Goal: Task Accomplishment & Management: Manage account settings

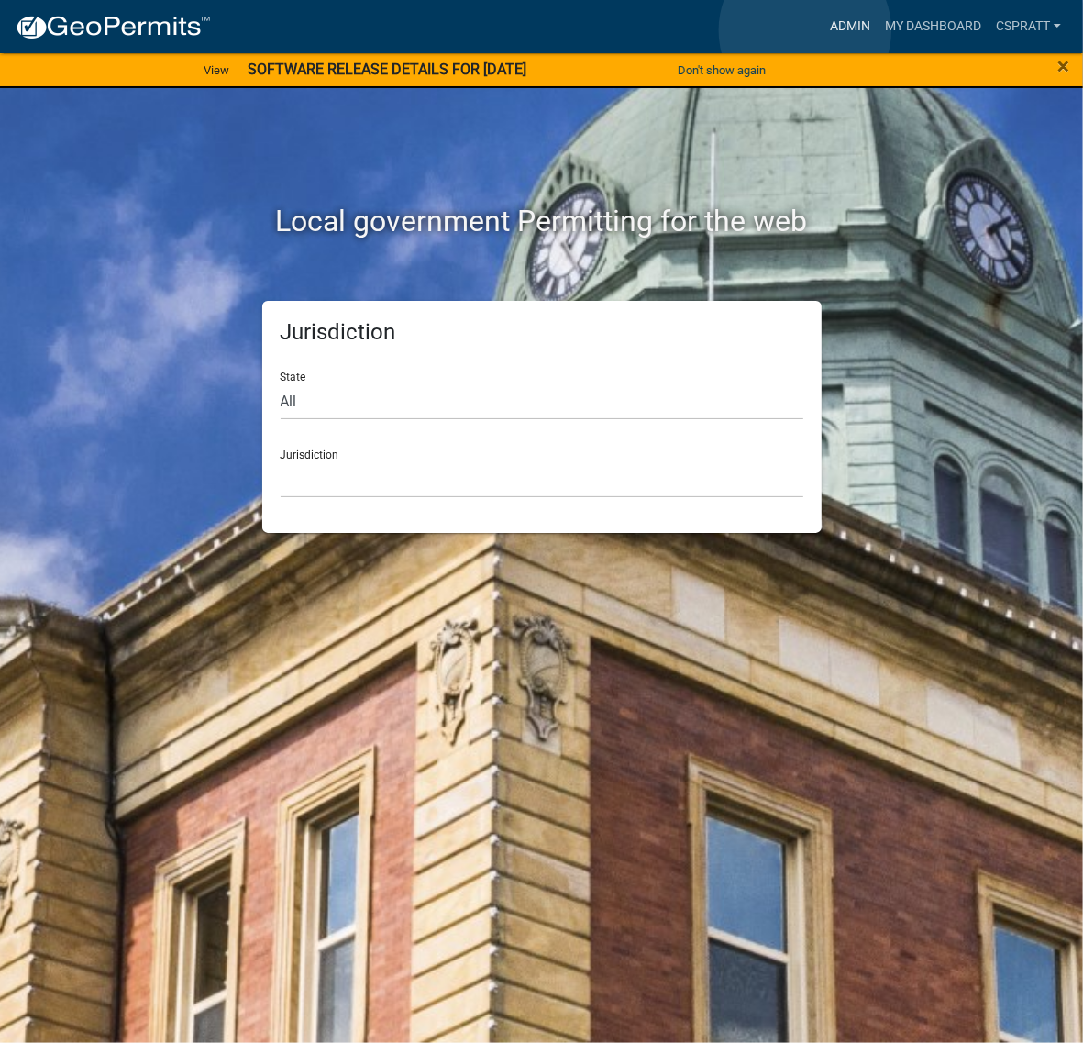
click at [823, 30] on link "Admin" at bounding box center [850, 26] width 55 height 35
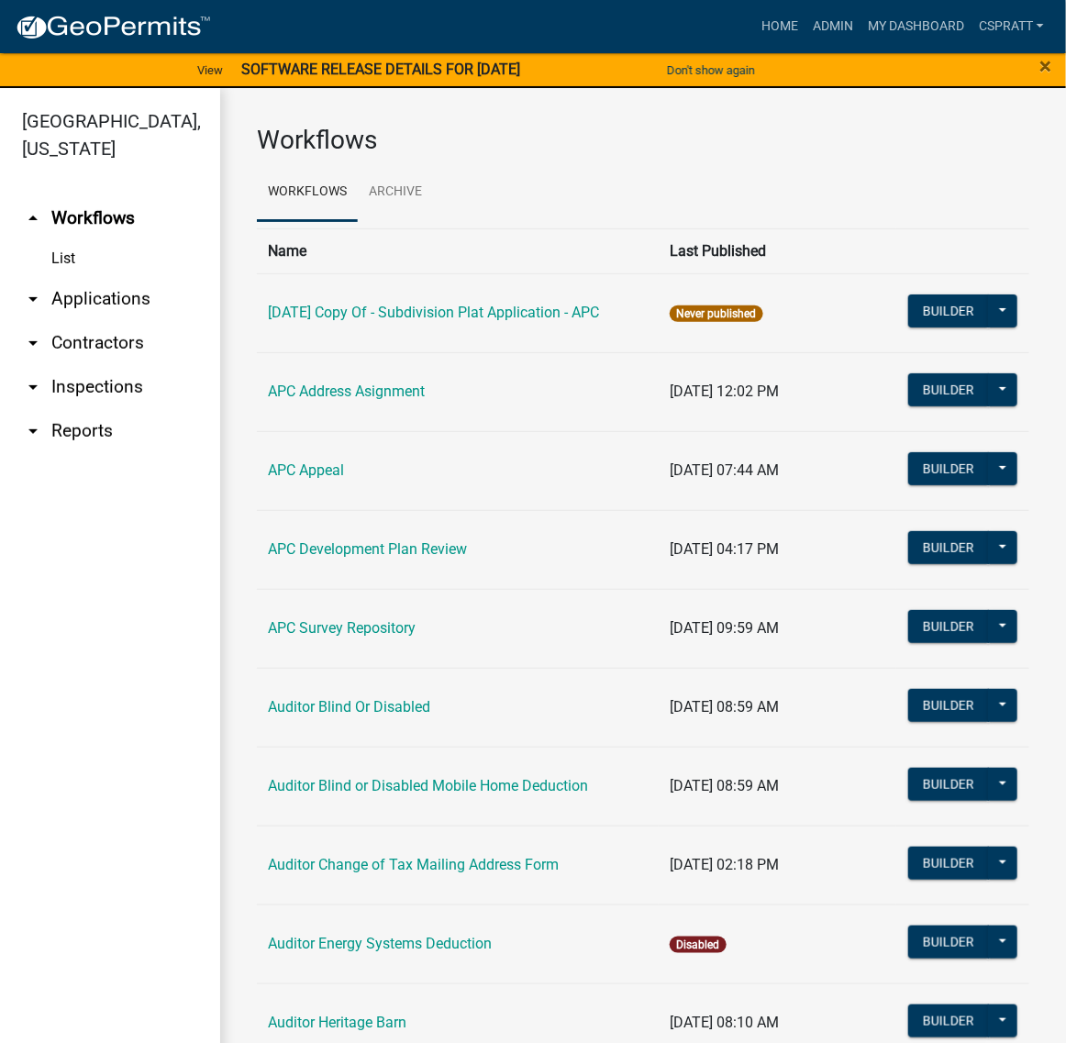
drag, startPoint x: 97, startPoint y: 345, endPoint x: 126, endPoint y: 344, distance: 28.5
click at [99, 321] on link "arrow_drop_down Applications" at bounding box center [110, 299] width 220 height 44
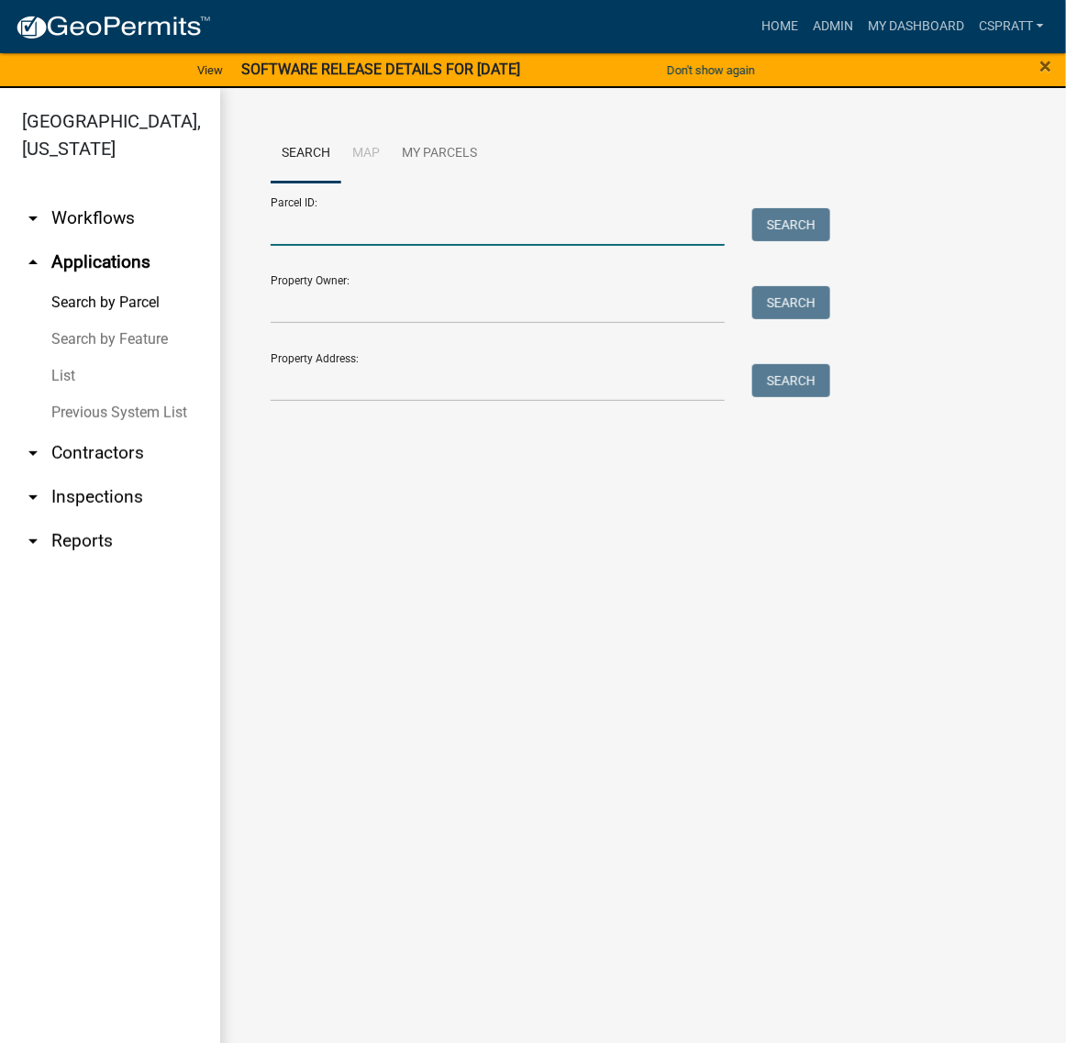
click at [308, 246] on input "Parcel ID:" at bounding box center [498, 227] width 454 height 38
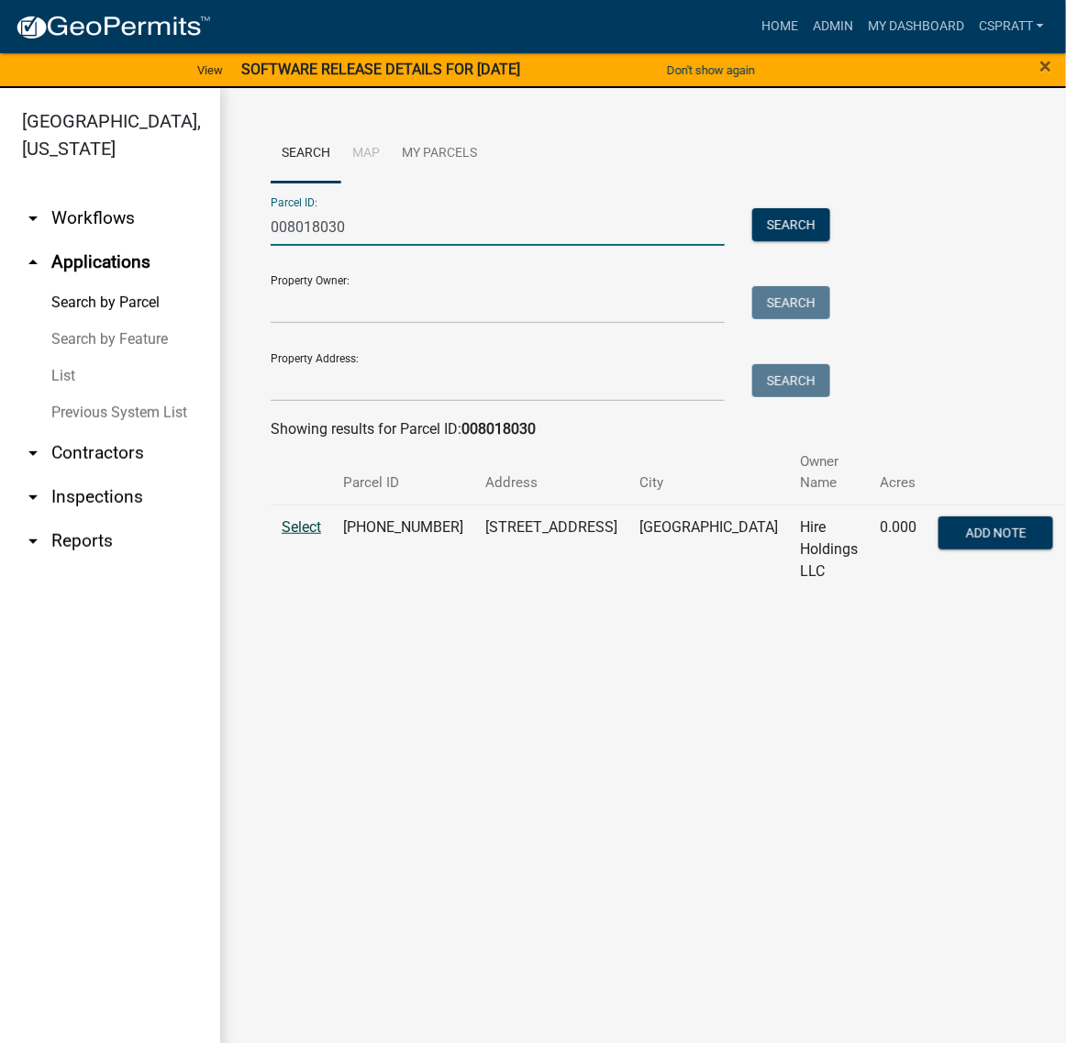
type input "008018030"
click at [305, 536] on span "Select" at bounding box center [301, 526] width 39 height 17
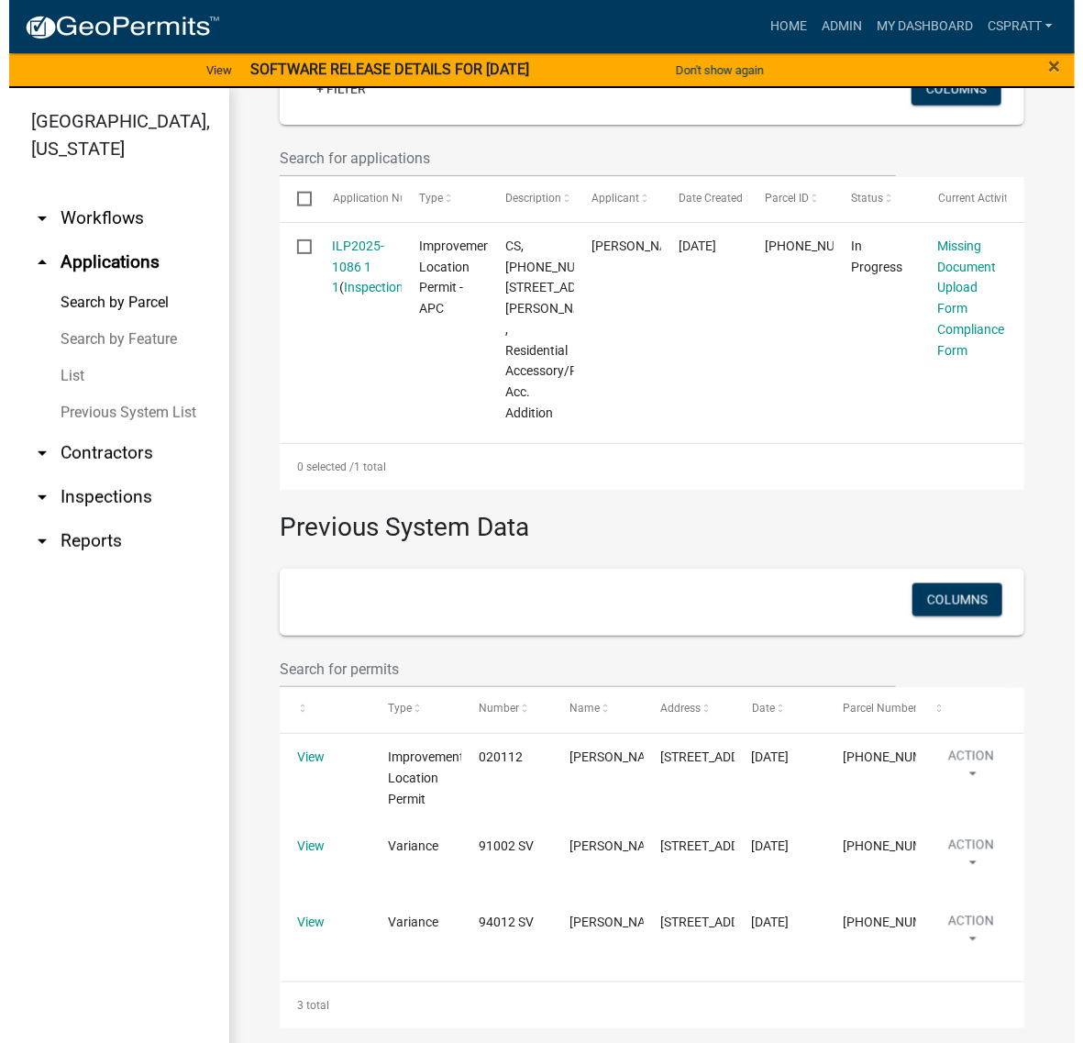
scroll to position [459, 0]
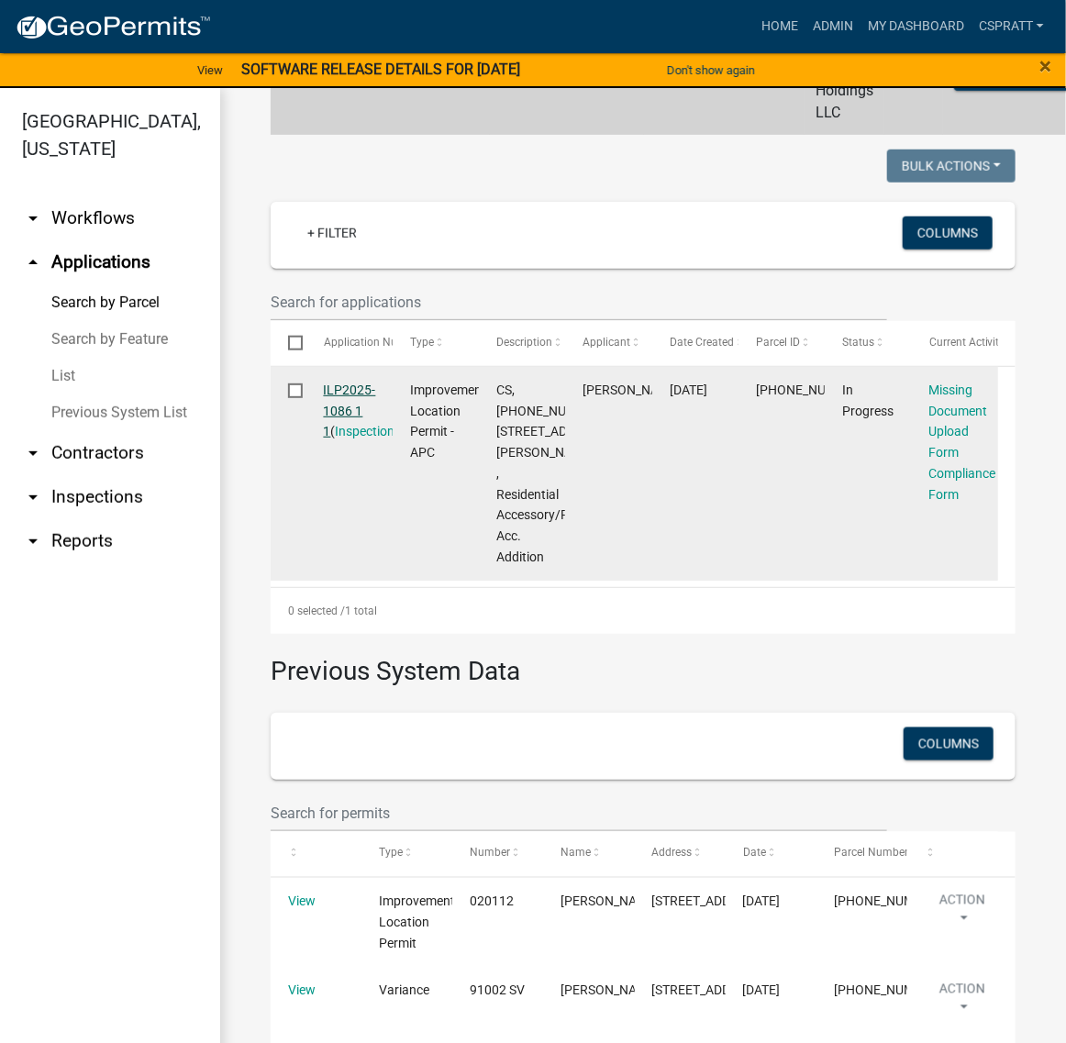
click at [367, 439] on link "ILP2025-1086 1 1" at bounding box center [350, 411] width 52 height 57
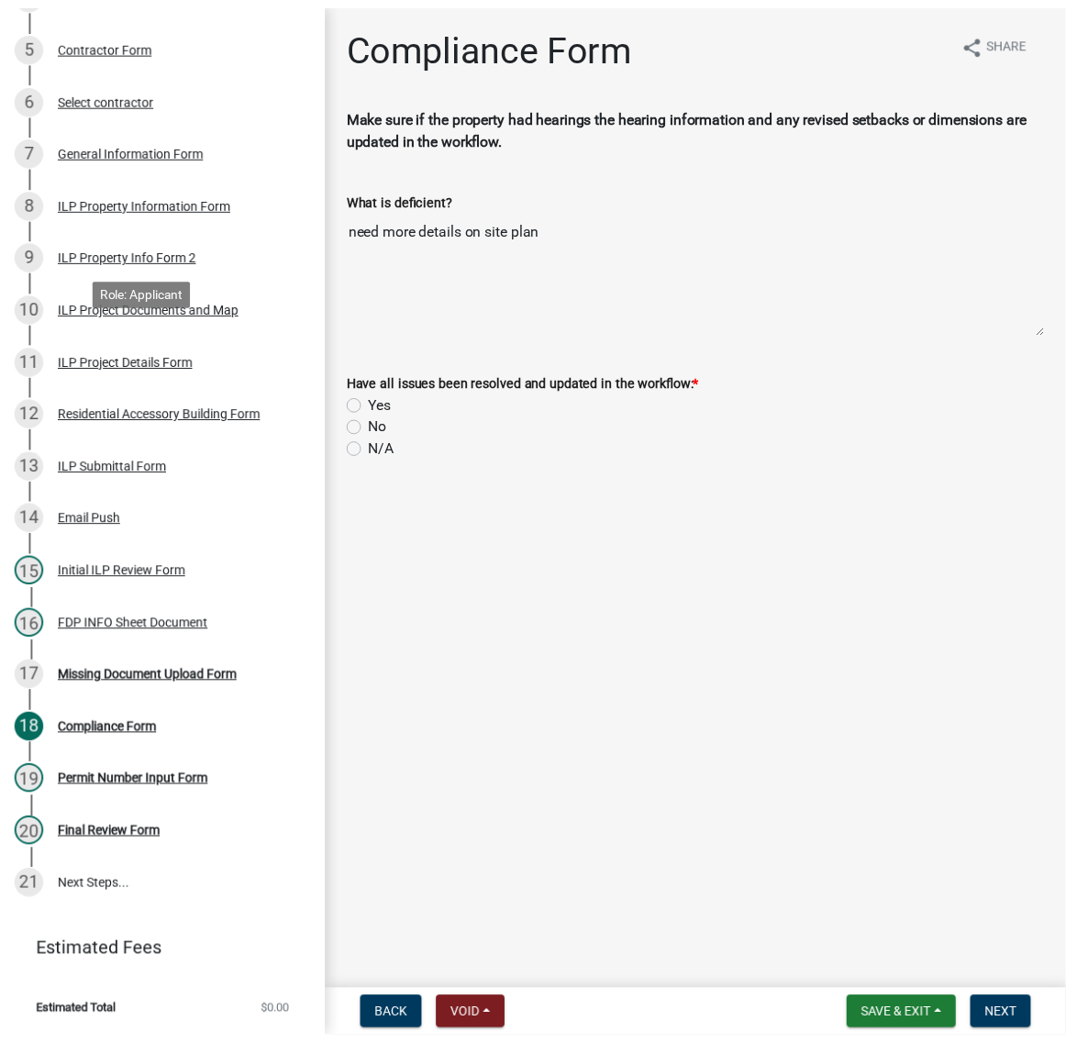
scroll to position [803, 0]
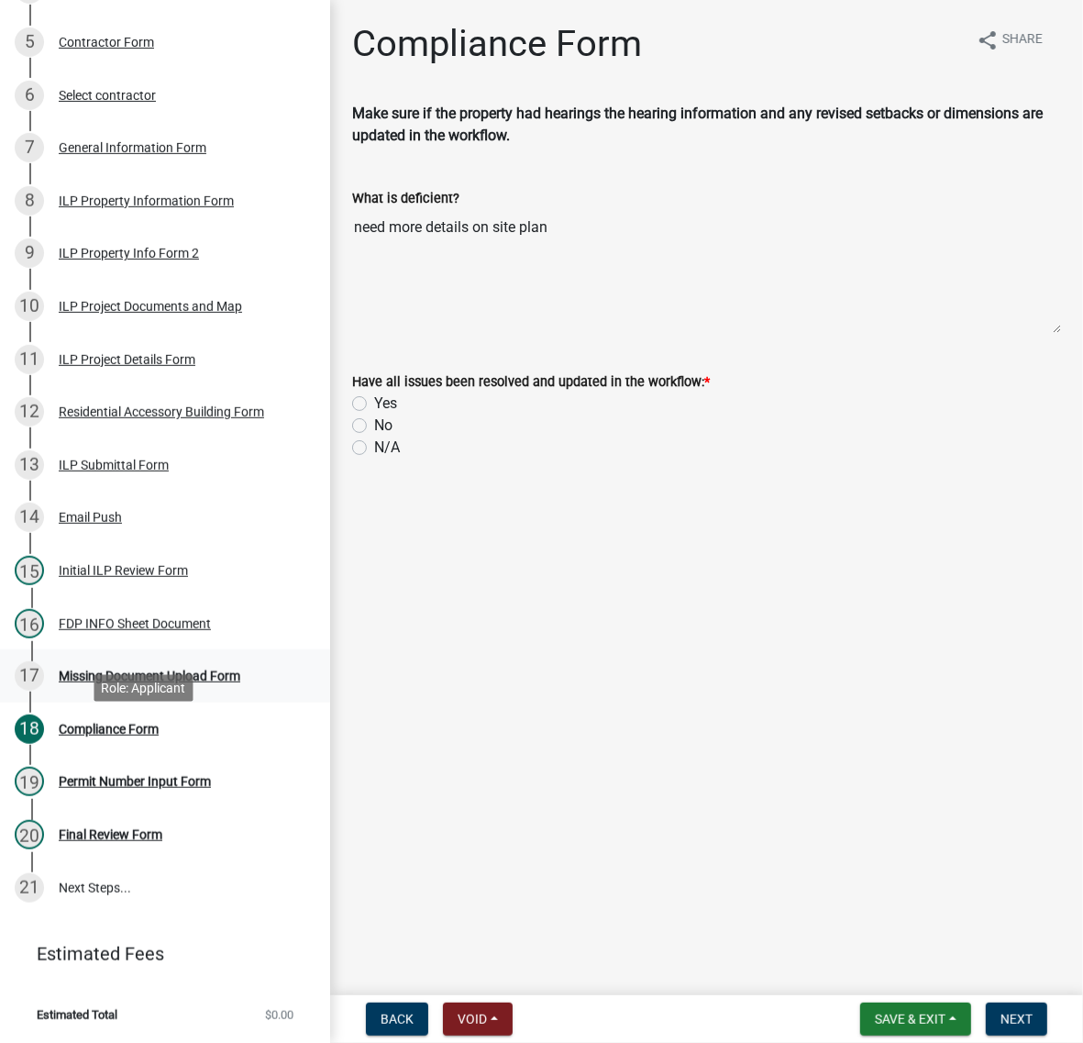
click at [136, 682] on div "Missing Document Upload Form" at bounding box center [150, 676] width 182 height 13
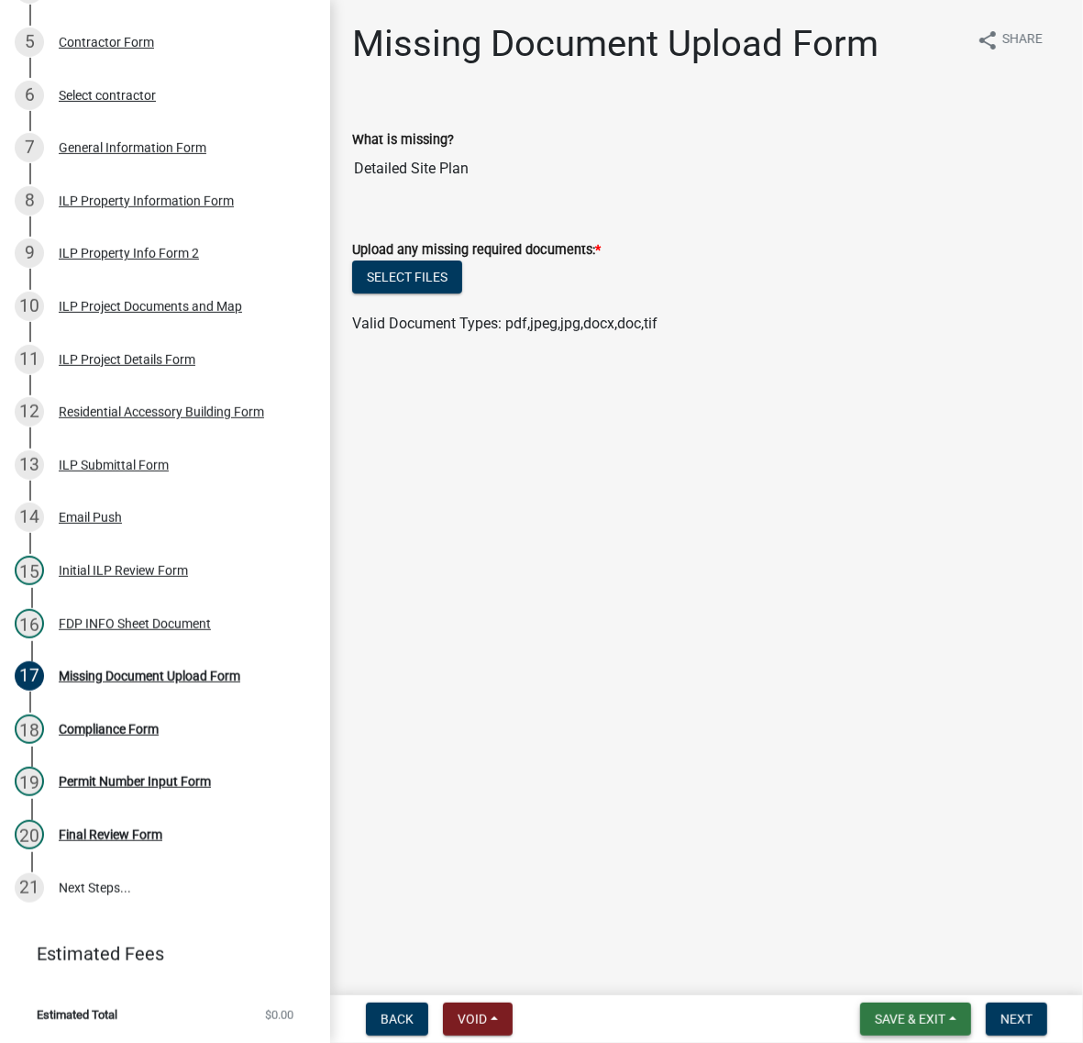
click at [860, 1003] on button "Save & Exit" at bounding box center [915, 1019] width 111 height 33
click at [841, 955] on button "Save & Exit" at bounding box center [898, 963] width 147 height 44
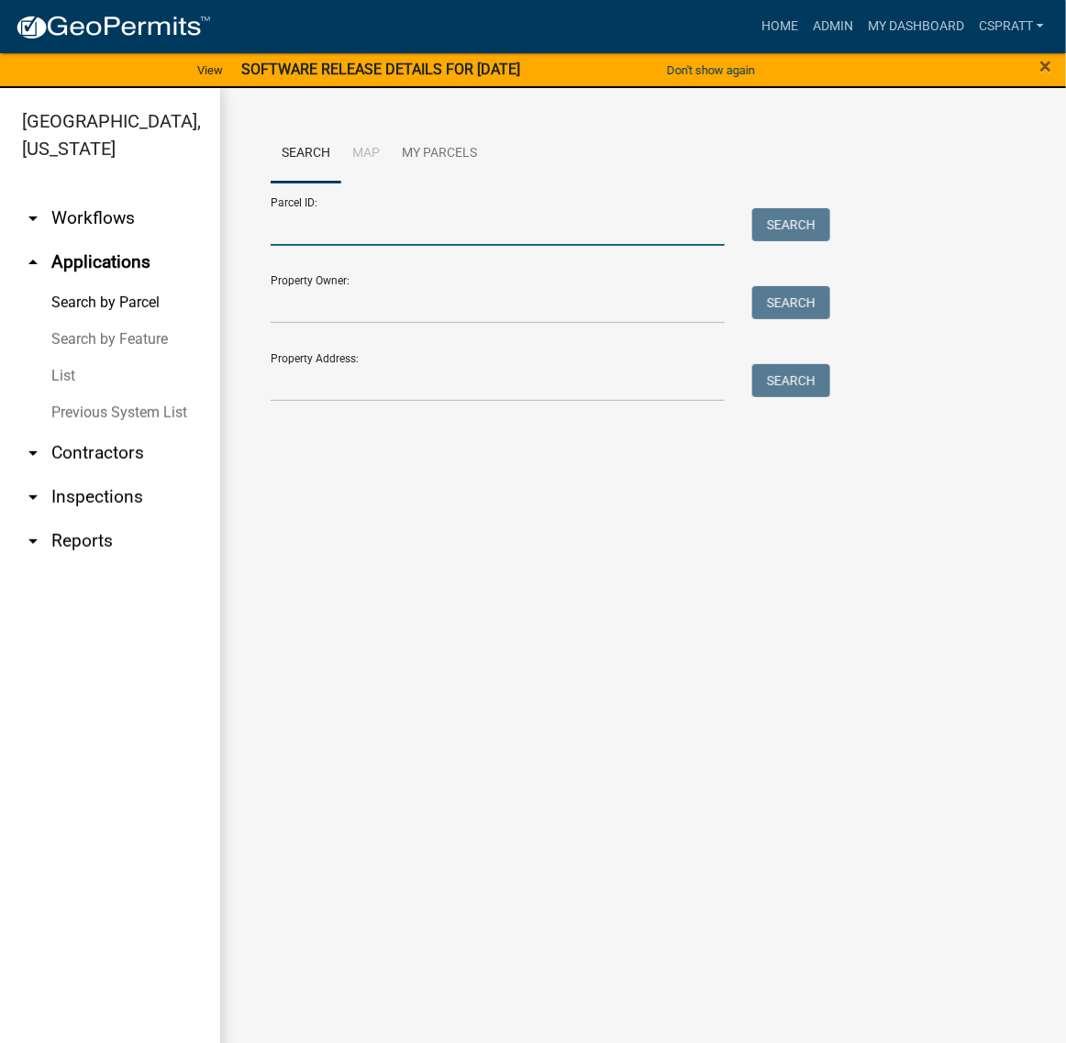
click at [337, 246] on input "Parcel ID:" at bounding box center [498, 227] width 454 height 38
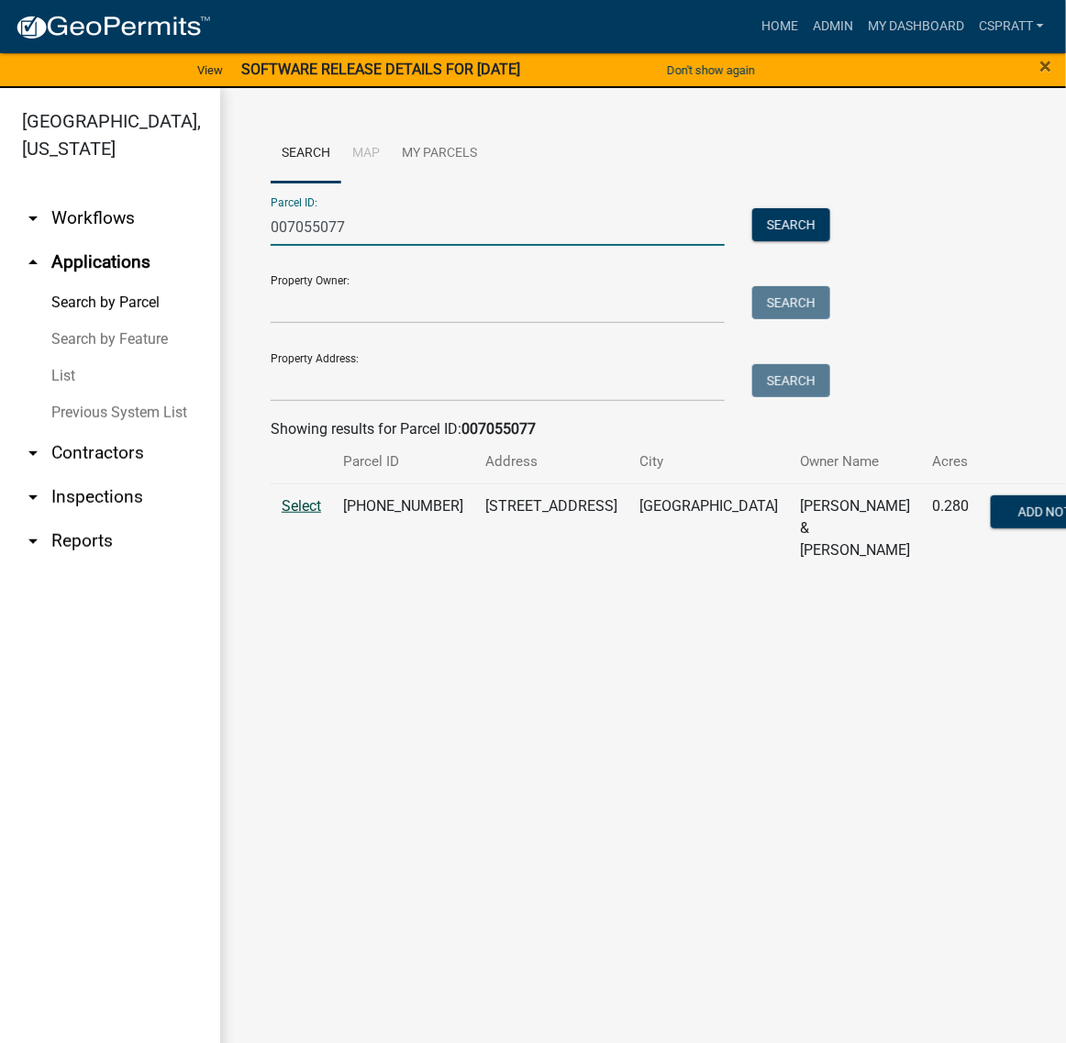
type input "007055077"
click at [301, 515] on span "Select" at bounding box center [301, 505] width 39 height 17
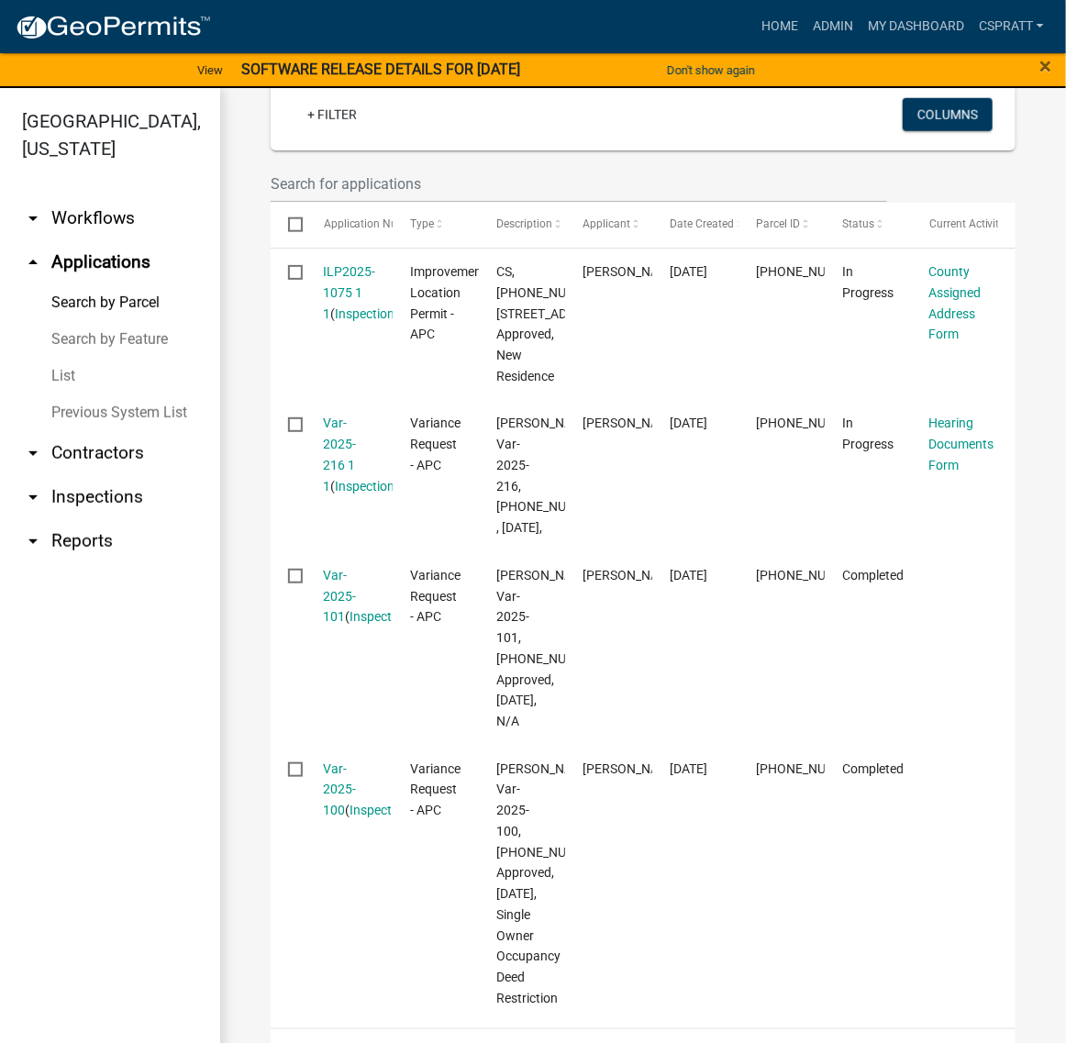
scroll to position [688, 0]
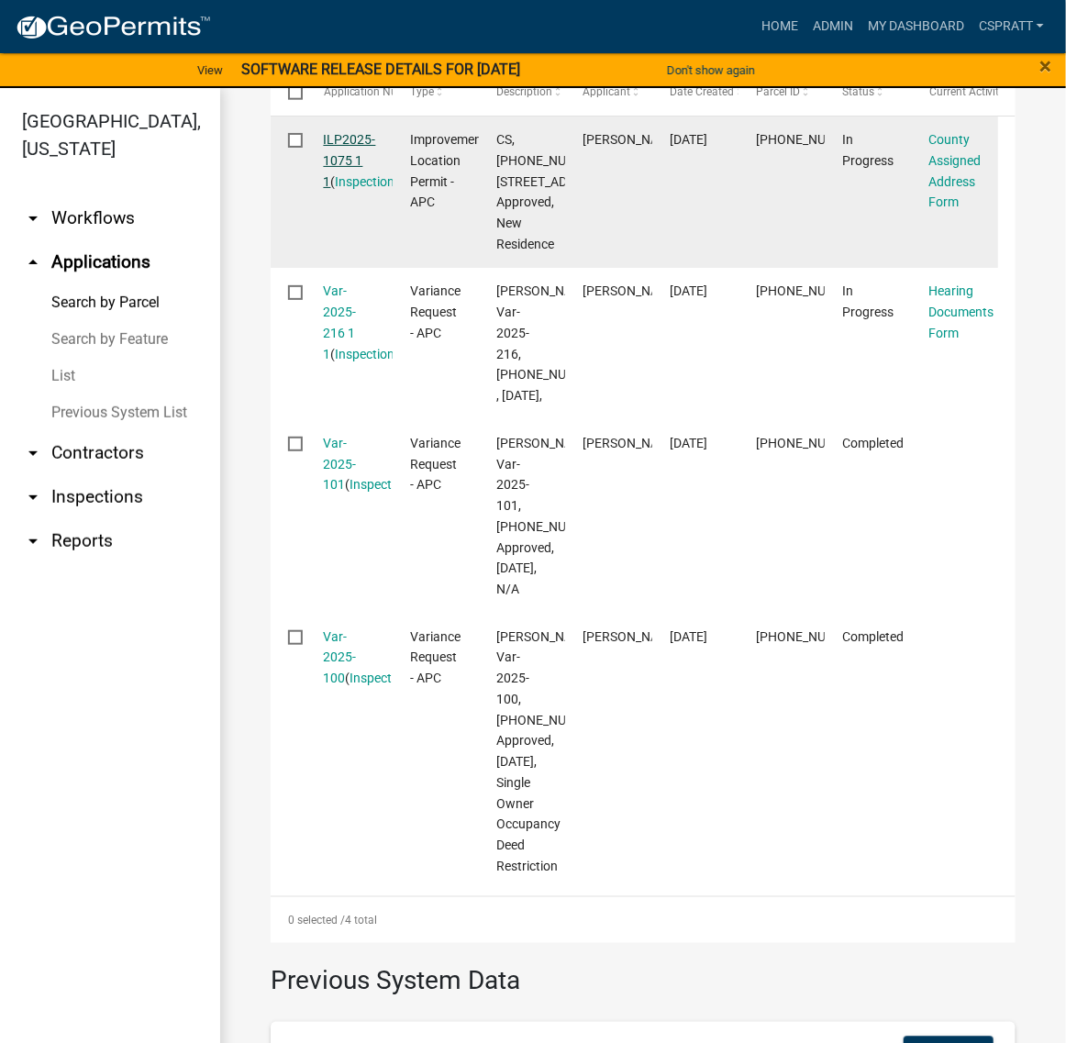
click at [363, 189] on link "ILP2025-1075 1 1" at bounding box center [350, 160] width 52 height 57
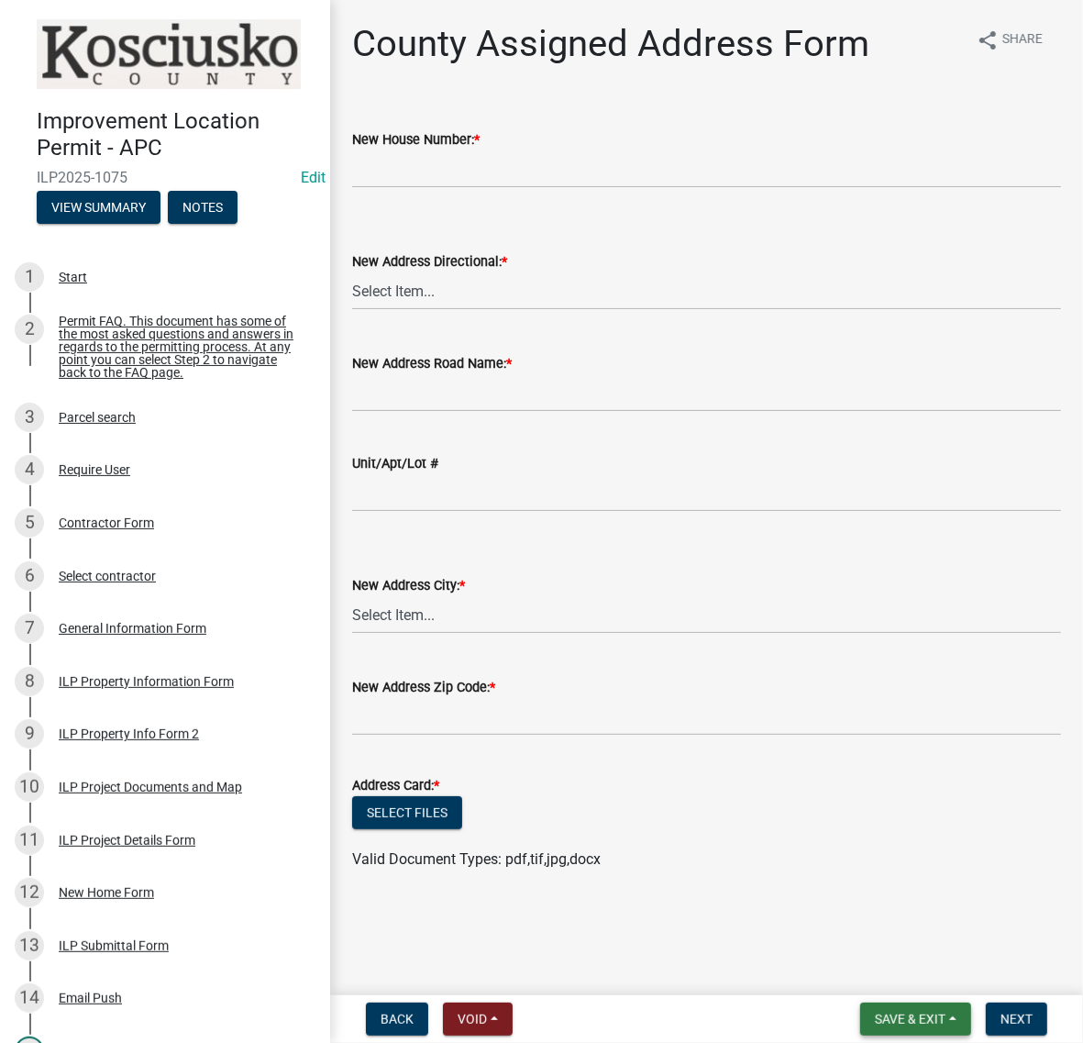
click at [860, 1028] on button "Save & Exit" at bounding box center [915, 1019] width 111 height 33
click at [825, 982] on div "Save Save & Exit" at bounding box center [898, 941] width 147 height 103
click at [825, 963] on button "Save & Exit" at bounding box center [898, 963] width 147 height 44
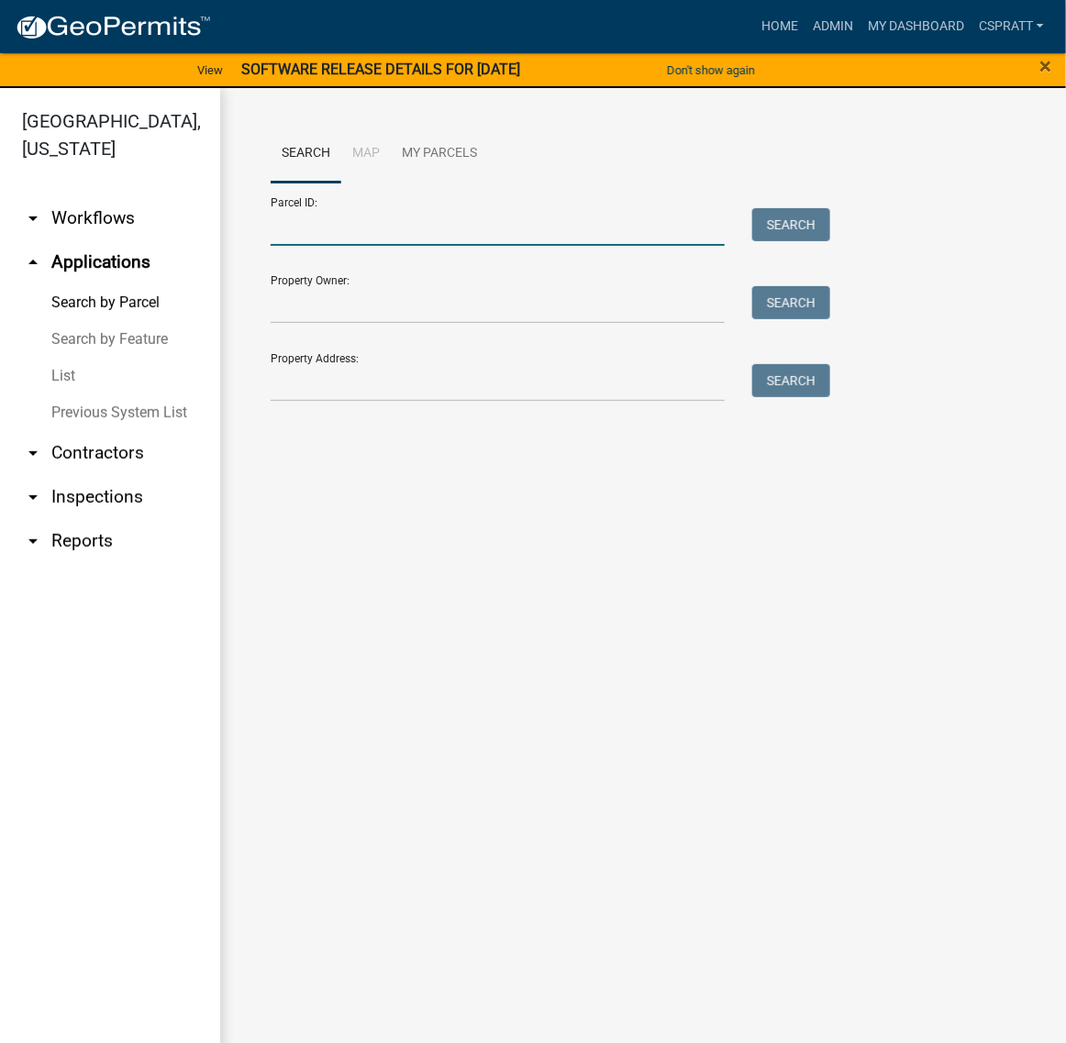
click at [309, 246] on input "Parcel ID:" at bounding box center [498, 227] width 454 height 38
click at [298, 246] on input "077055077" at bounding box center [498, 227] width 454 height 38
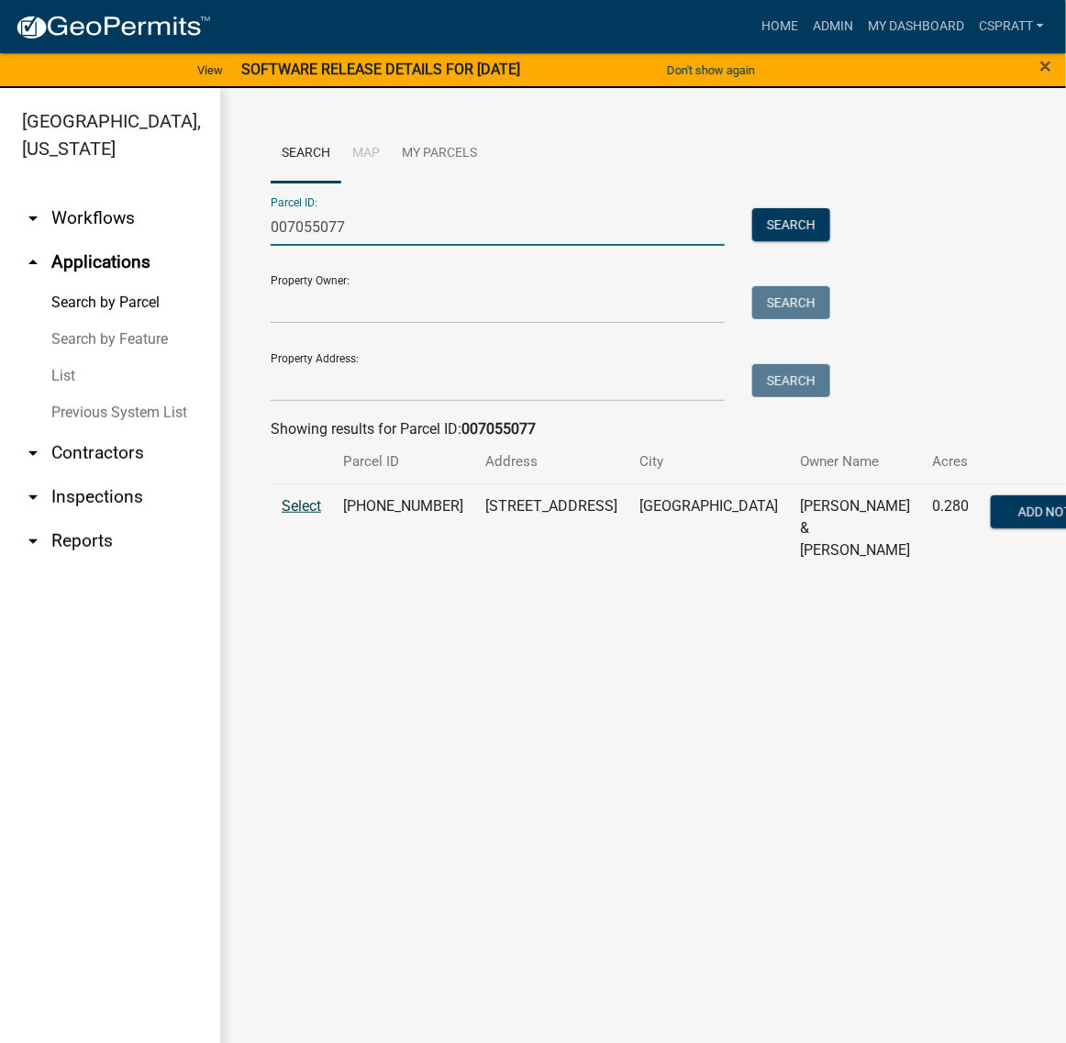
type input "007055077"
click at [321, 515] on span "Select" at bounding box center [301, 505] width 39 height 17
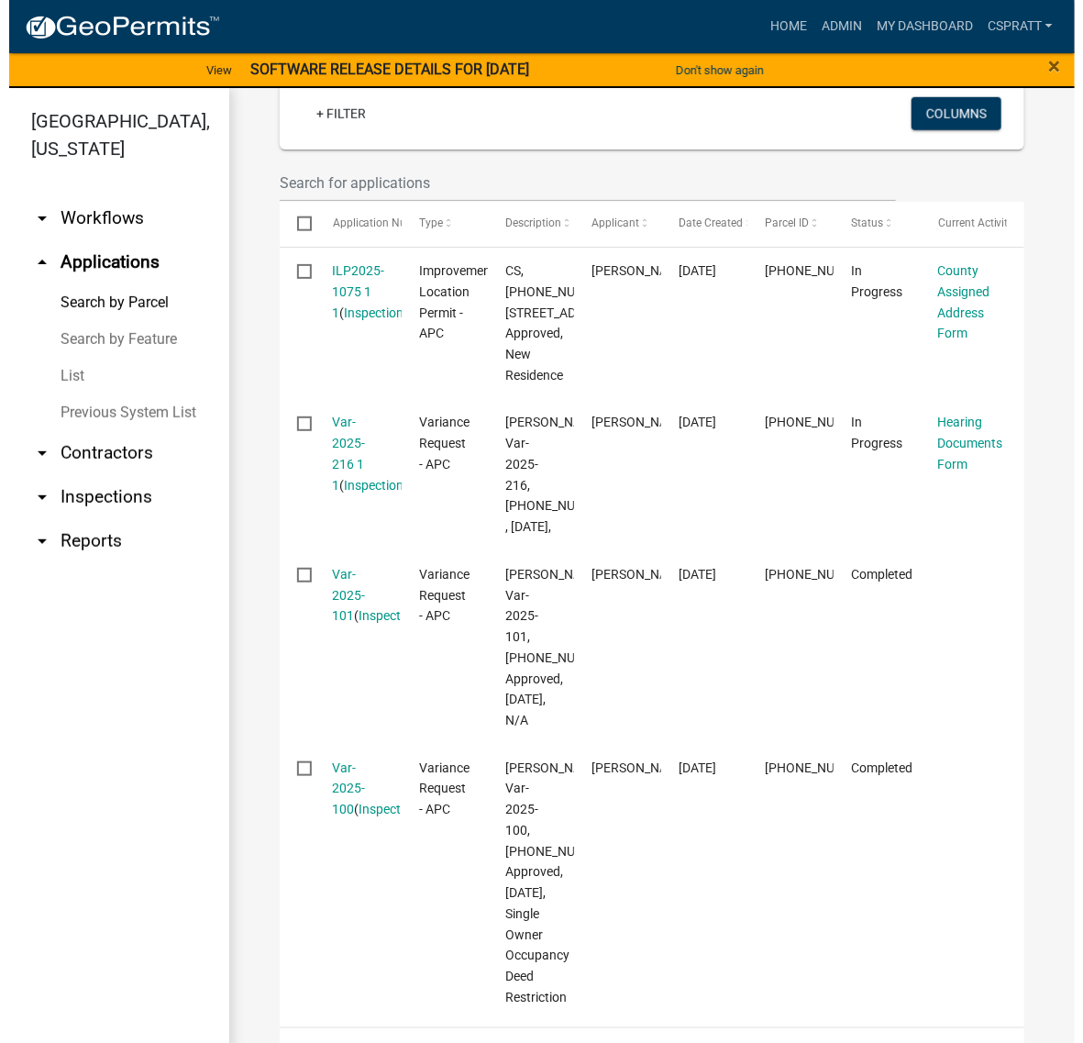
scroll to position [573, 0]
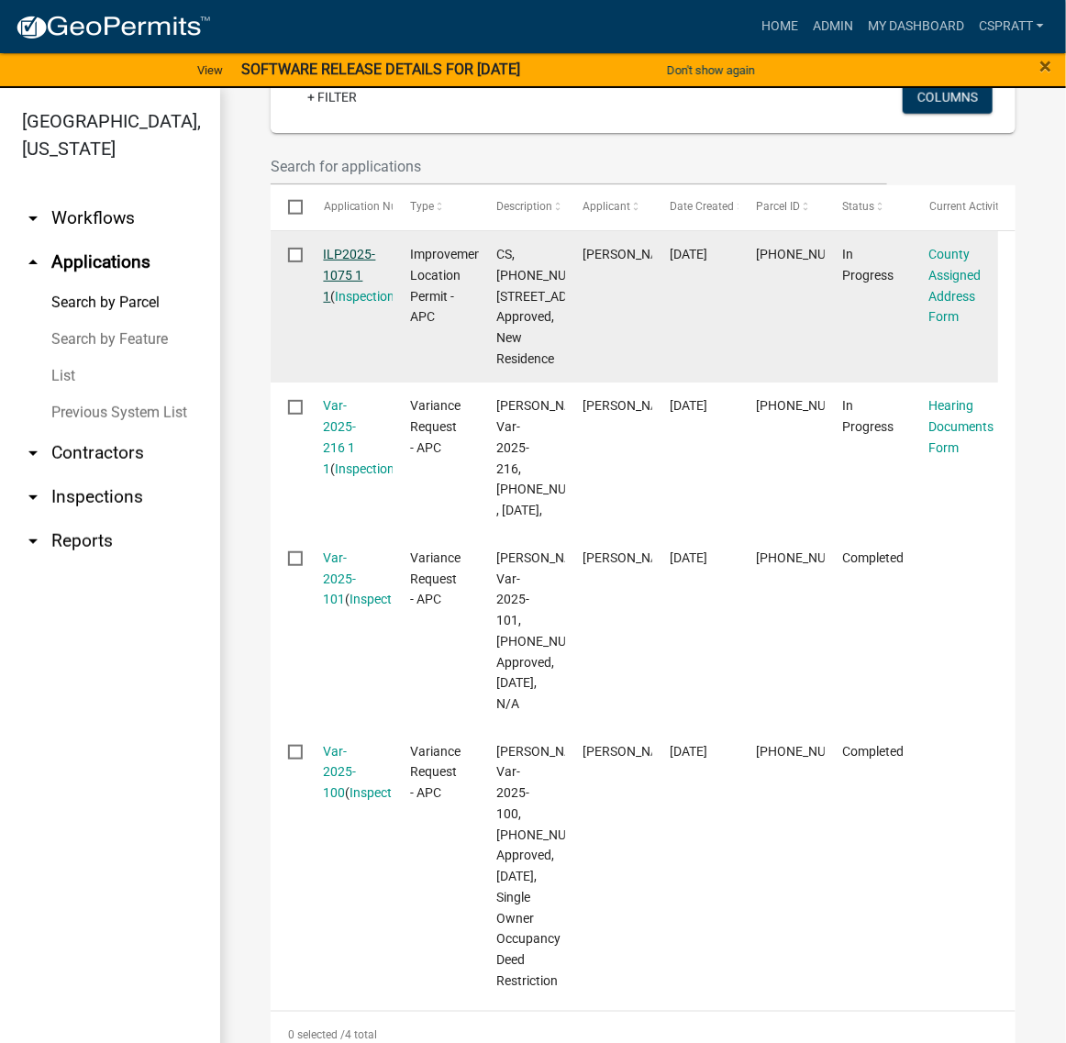
click at [362, 304] on link "ILP2025-1075 1 1" at bounding box center [350, 275] width 52 height 57
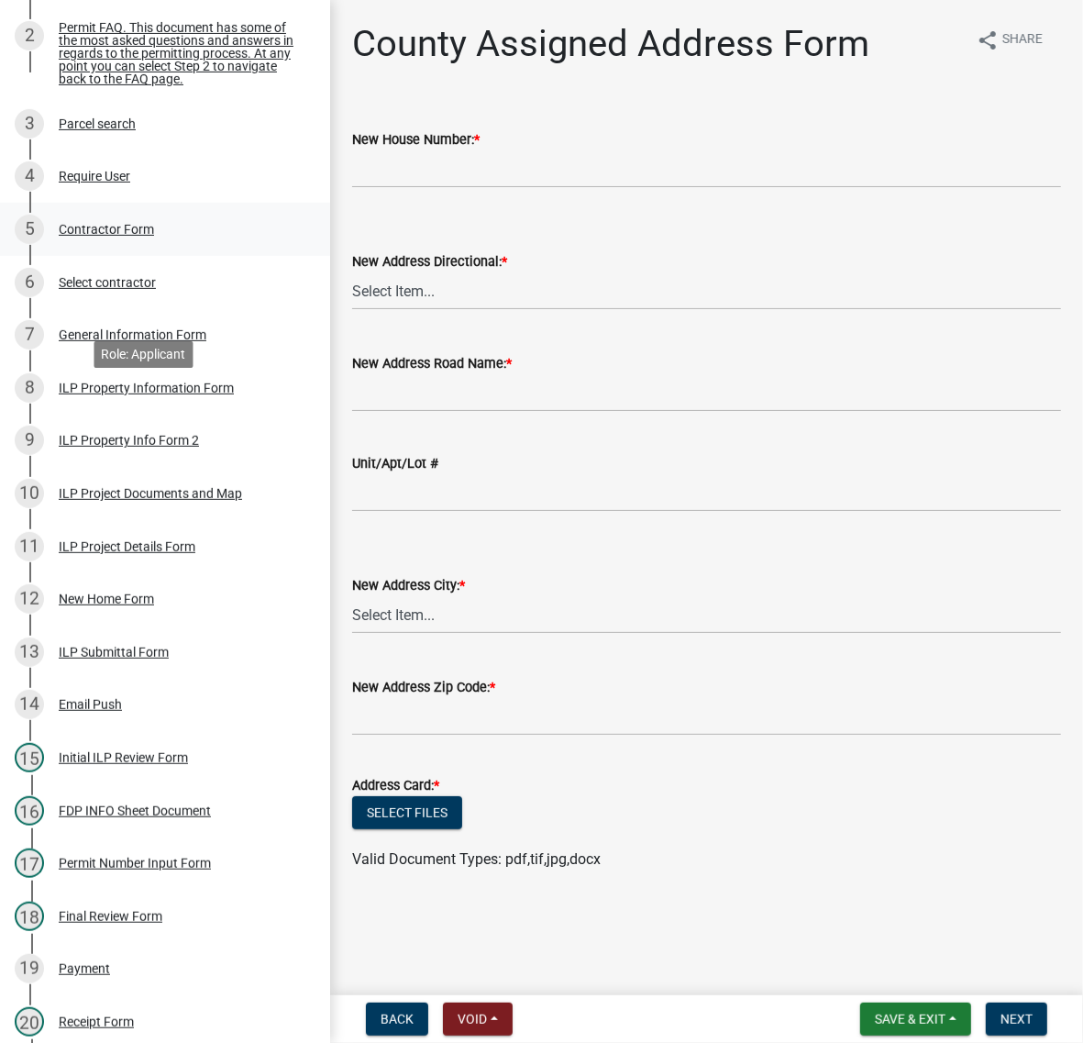
scroll to position [344, 0]
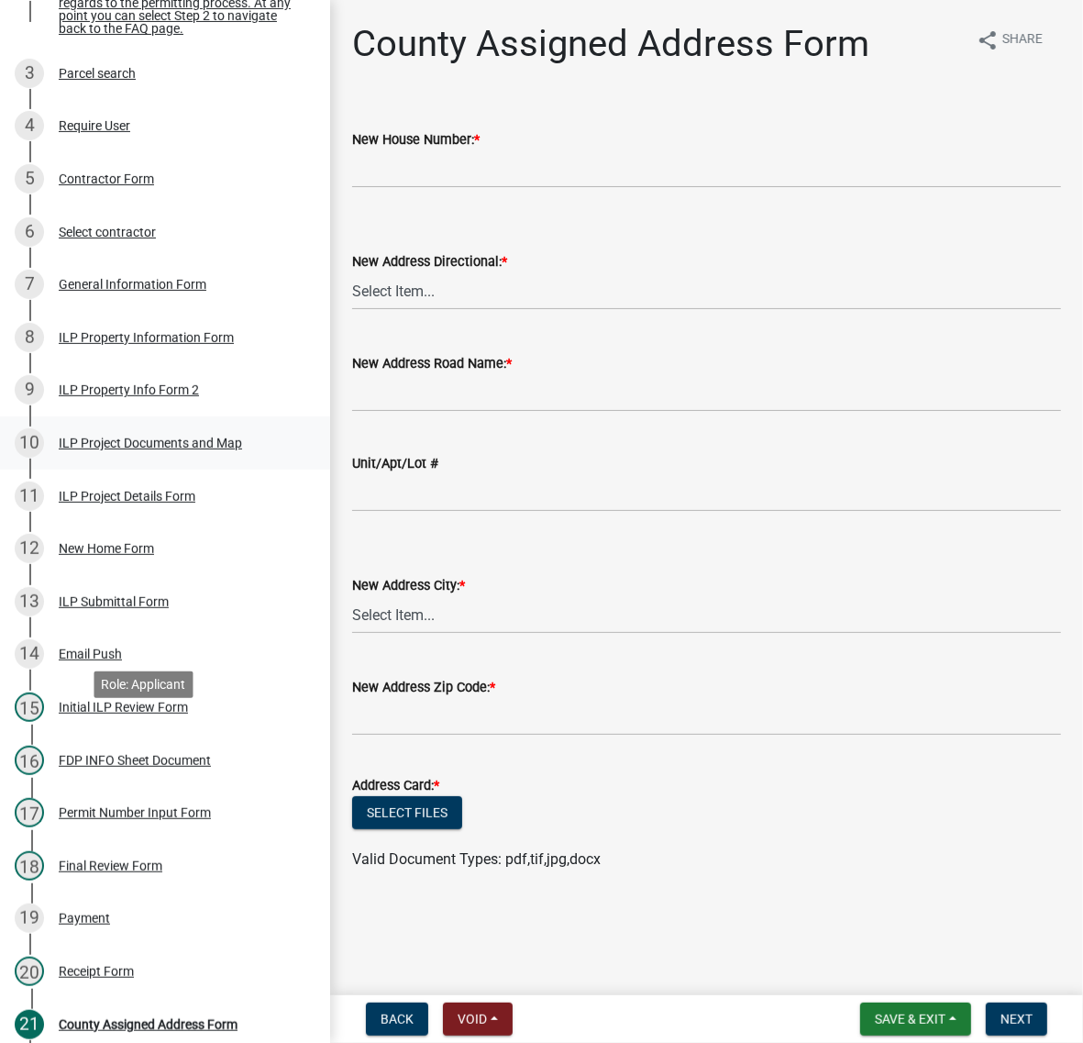
click at [129, 449] on div "ILP Project Documents and Map" at bounding box center [150, 443] width 183 height 13
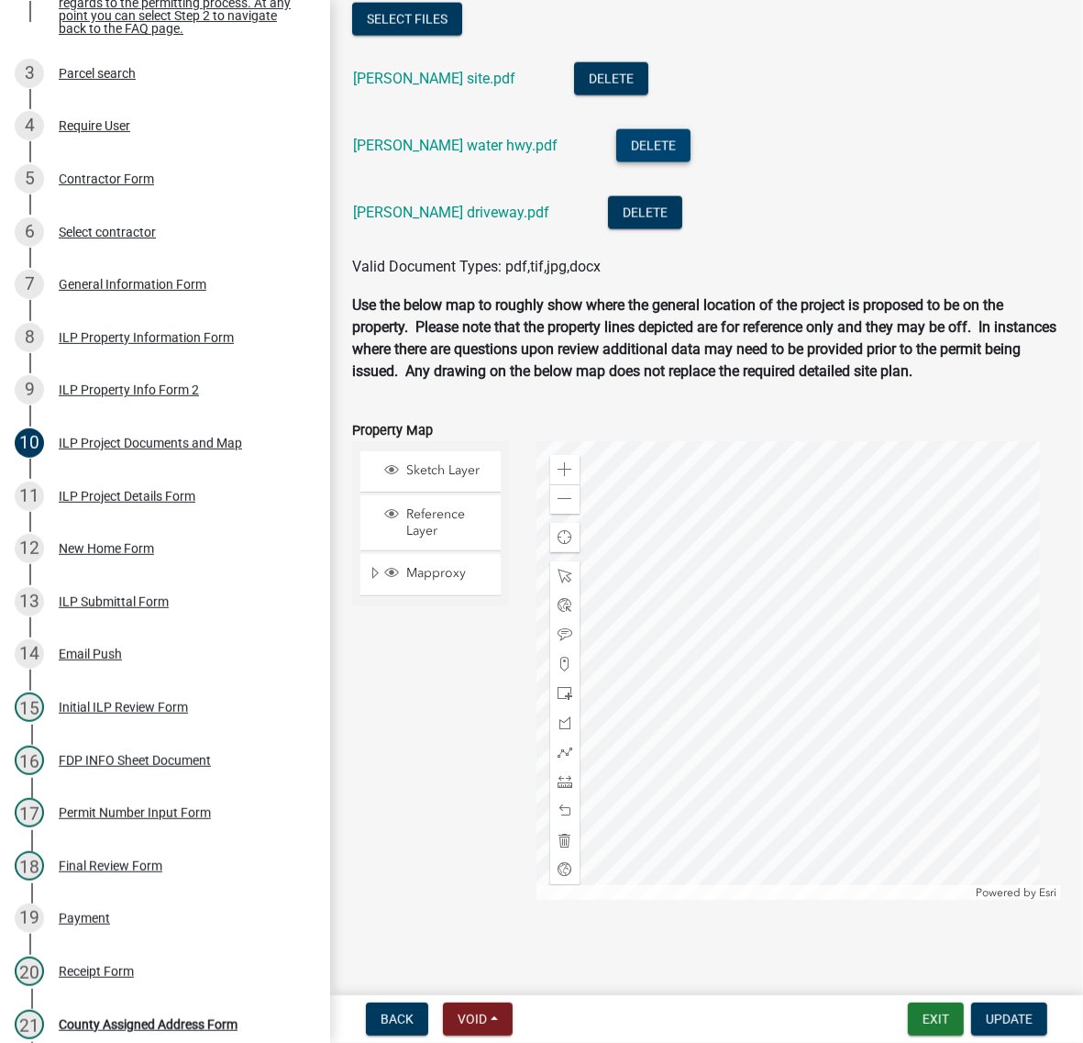
scroll to position [1949, 0]
click at [448, 87] on link "chupp site.pdf" at bounding box center [434, 78] width 162 height 17
click at [472, 221] on link "chupp driveway.pdf" at bounding box center [451, 212] width 196 height 17
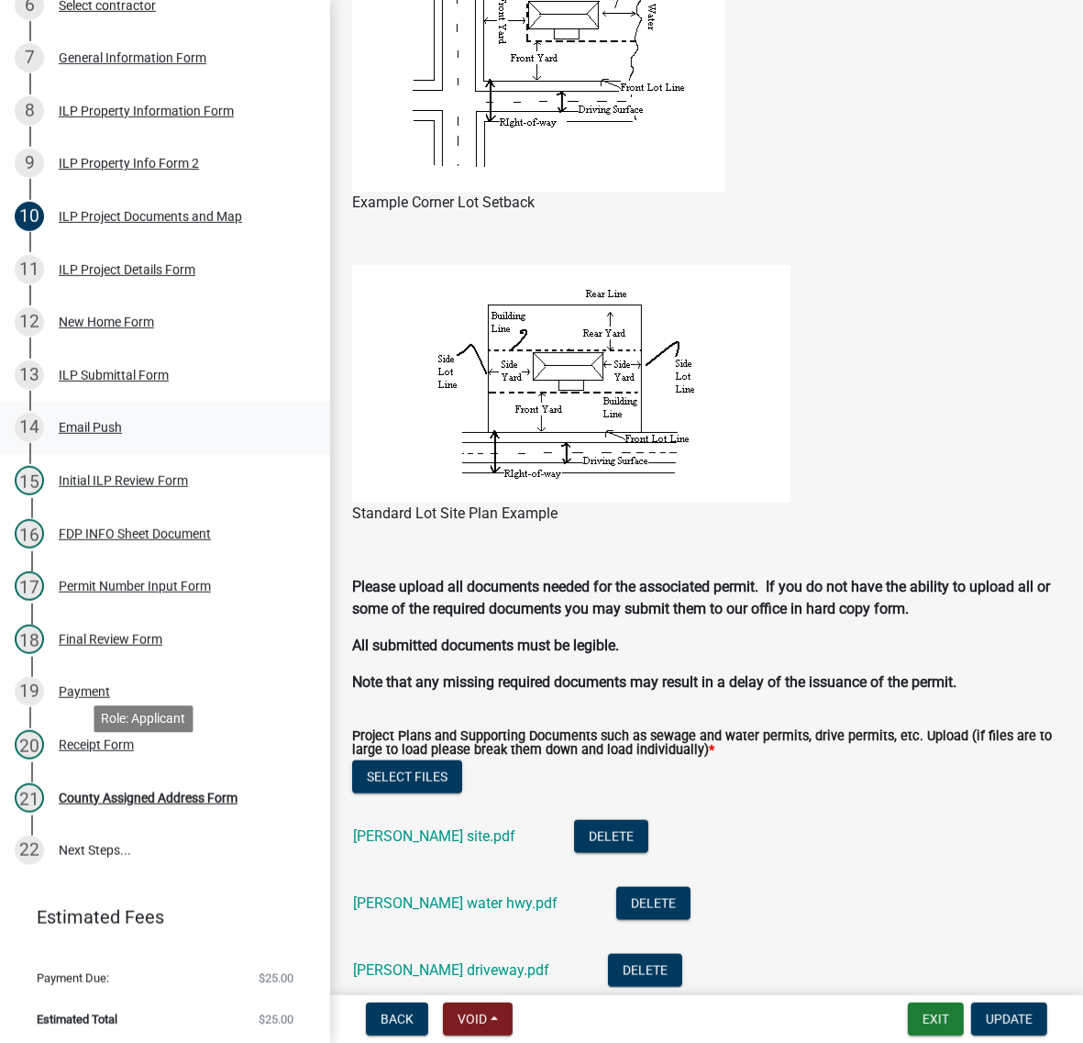
scroll to position [573, 0]
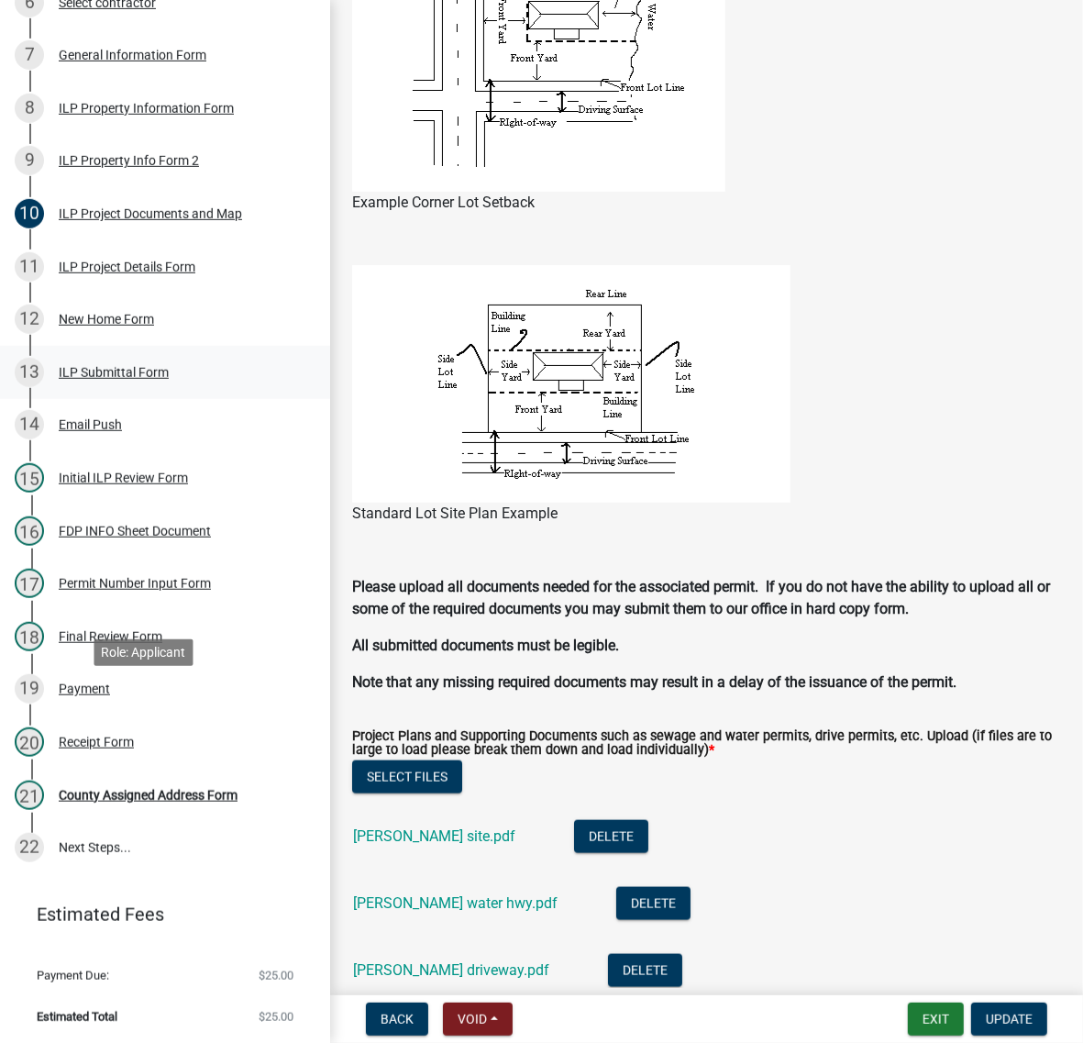
click at [122, 379] on div "ILP Submittal Form" at bounding box center [114, 372] width 110 height 13
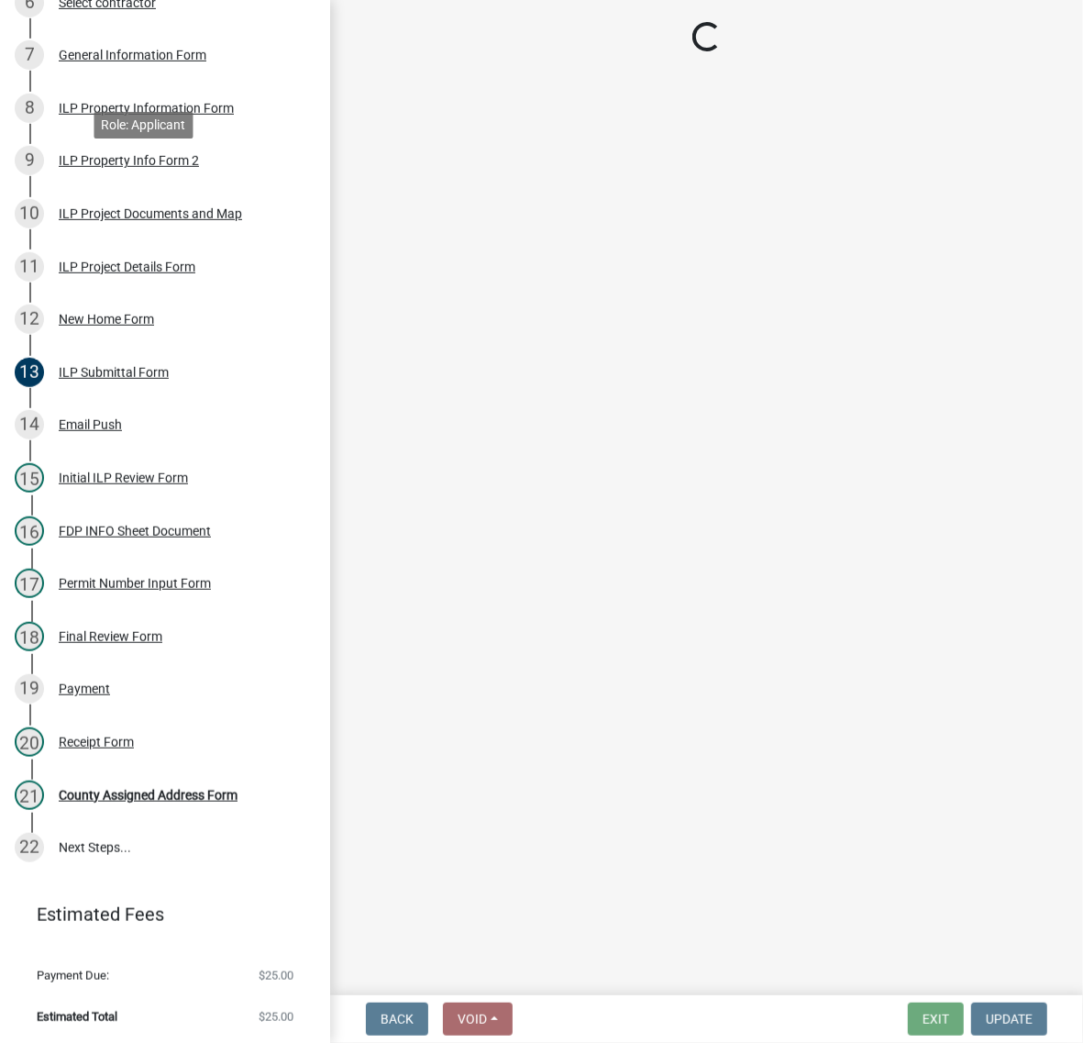
scroll to position [0, 0]
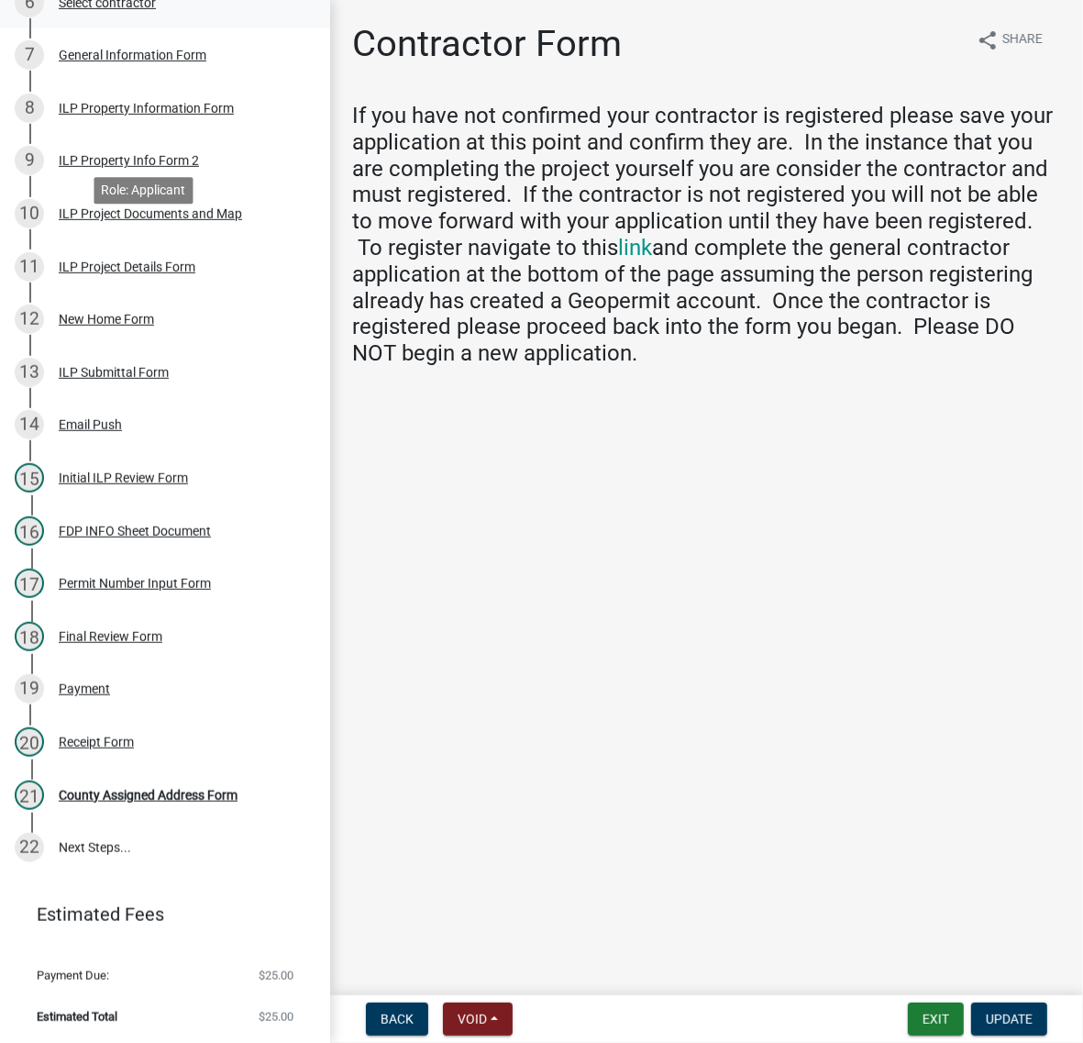
drag, startPoint x: 102, startPoint y: 244, endPoint x: 119, endPoint y: 250, distance: 18.3
click at [102, 9] on div "Select contractor" at bounding box center [107, 2] width 97 height 13
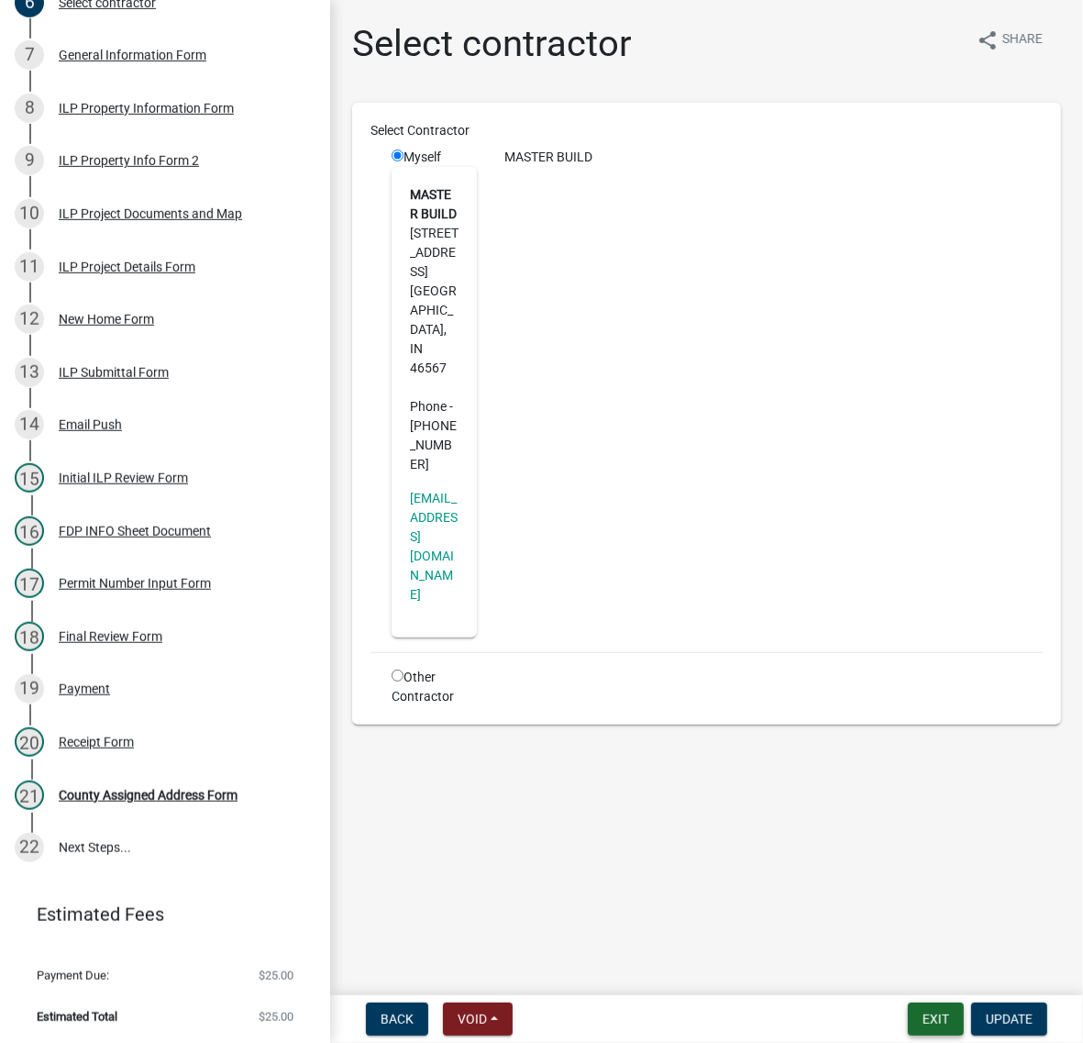
click at [908, 1020] on button "Exit" at bounding box center [936, 1019] width 56 height 33
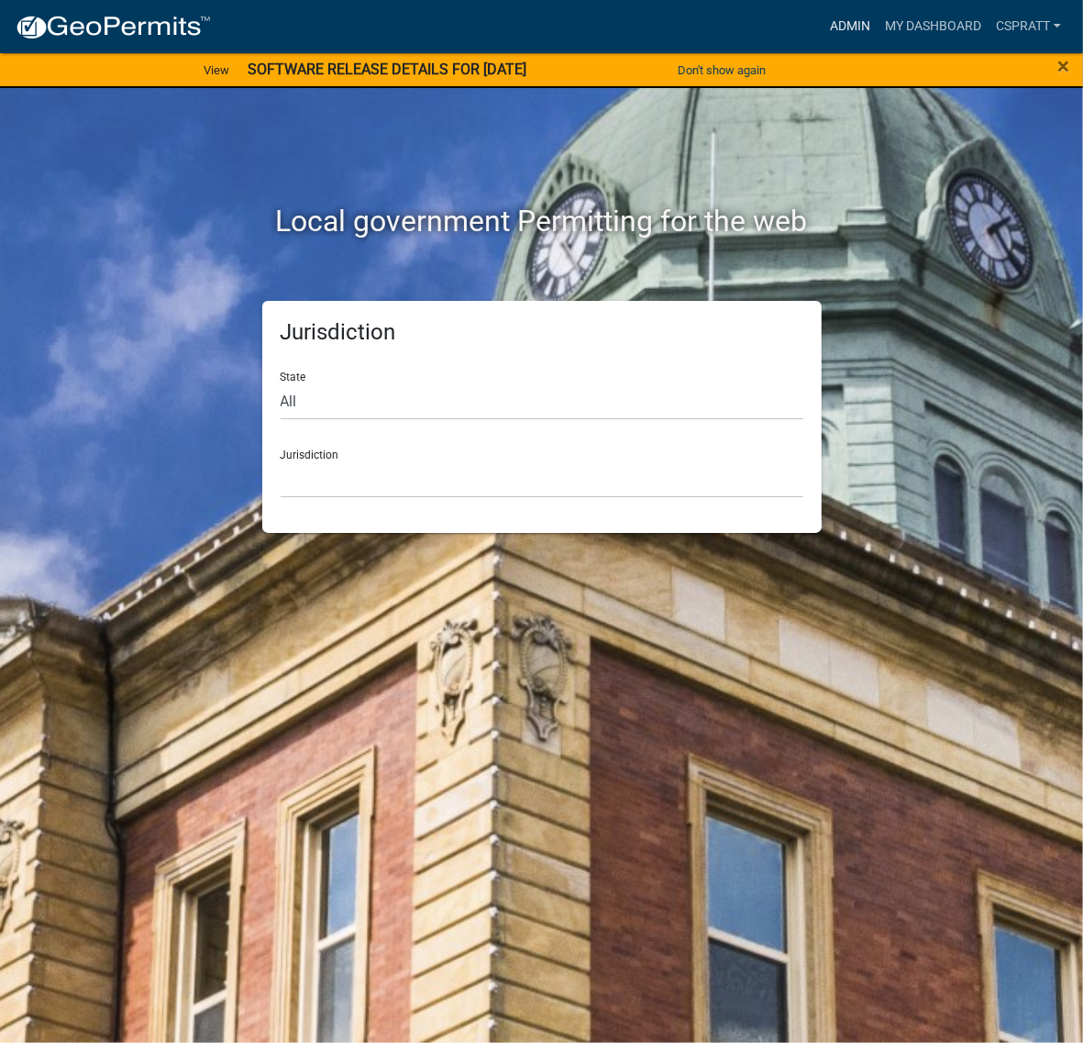
click at [823, 26] on link "Admin" at bounding box center [850, 26] width 55 height 35
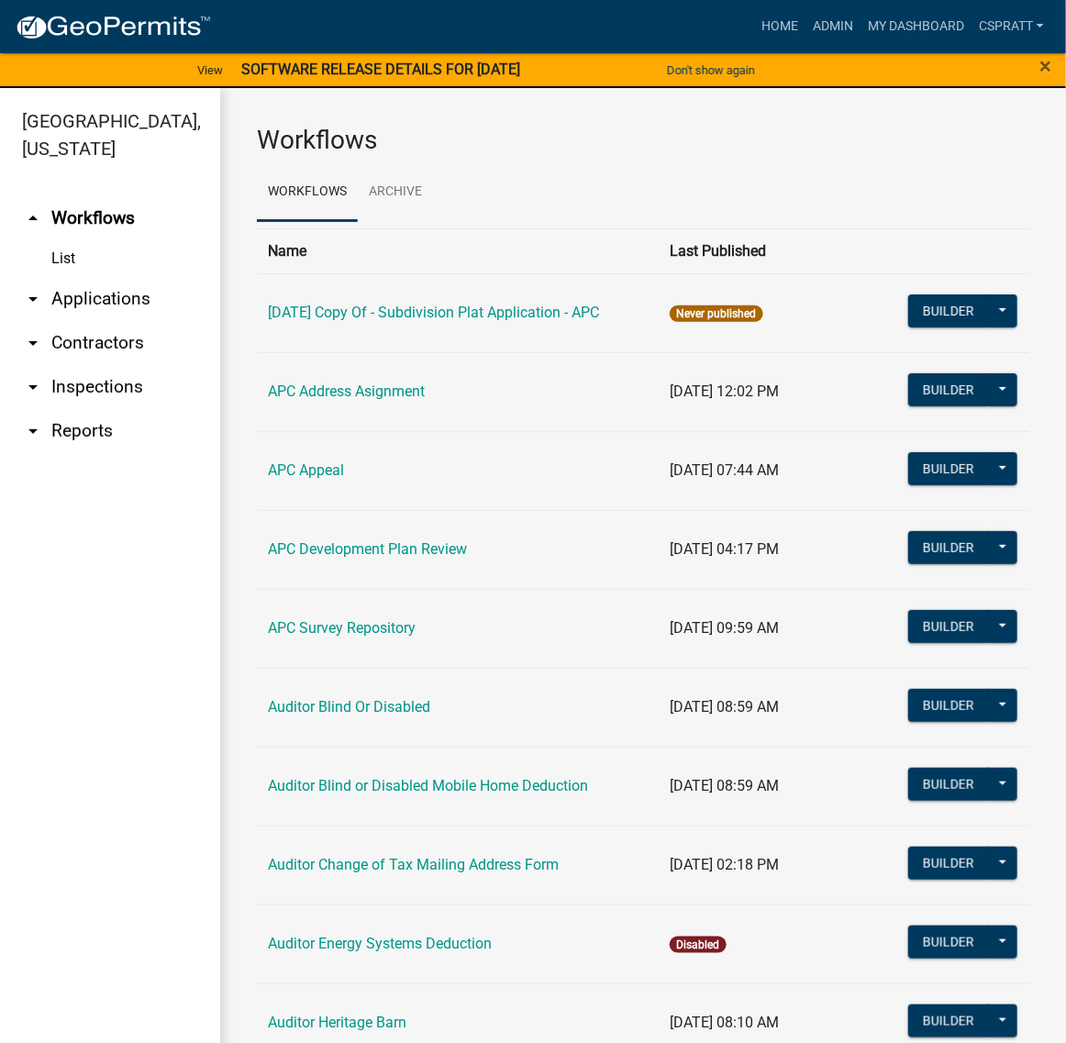
click at [106, 321] on link "arrow_drop_down Applications" at bounding box center [110, 299] width 220 height 44
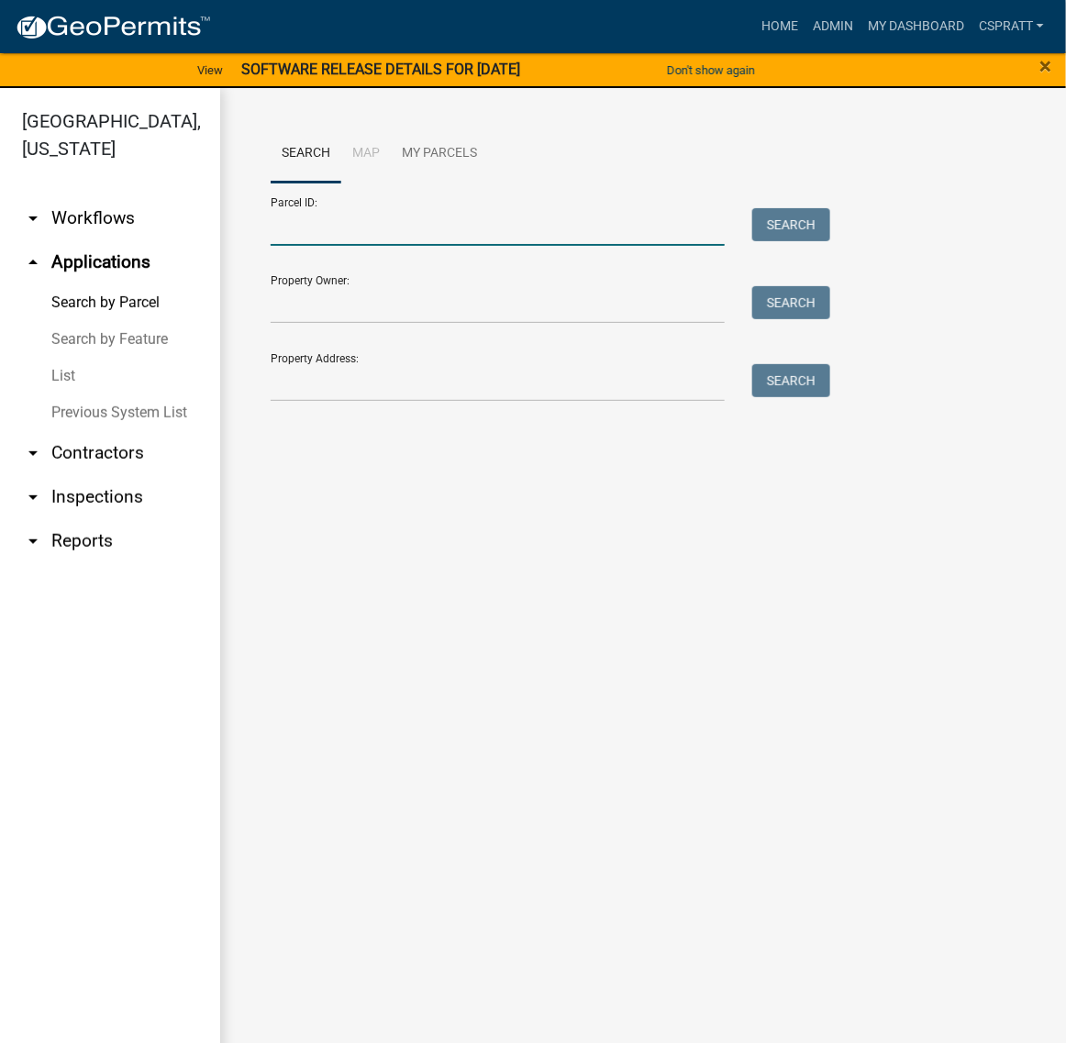
click at [309, 246] on input "Parcel ID:" at bounding box center [498, 227] width 454 height 38
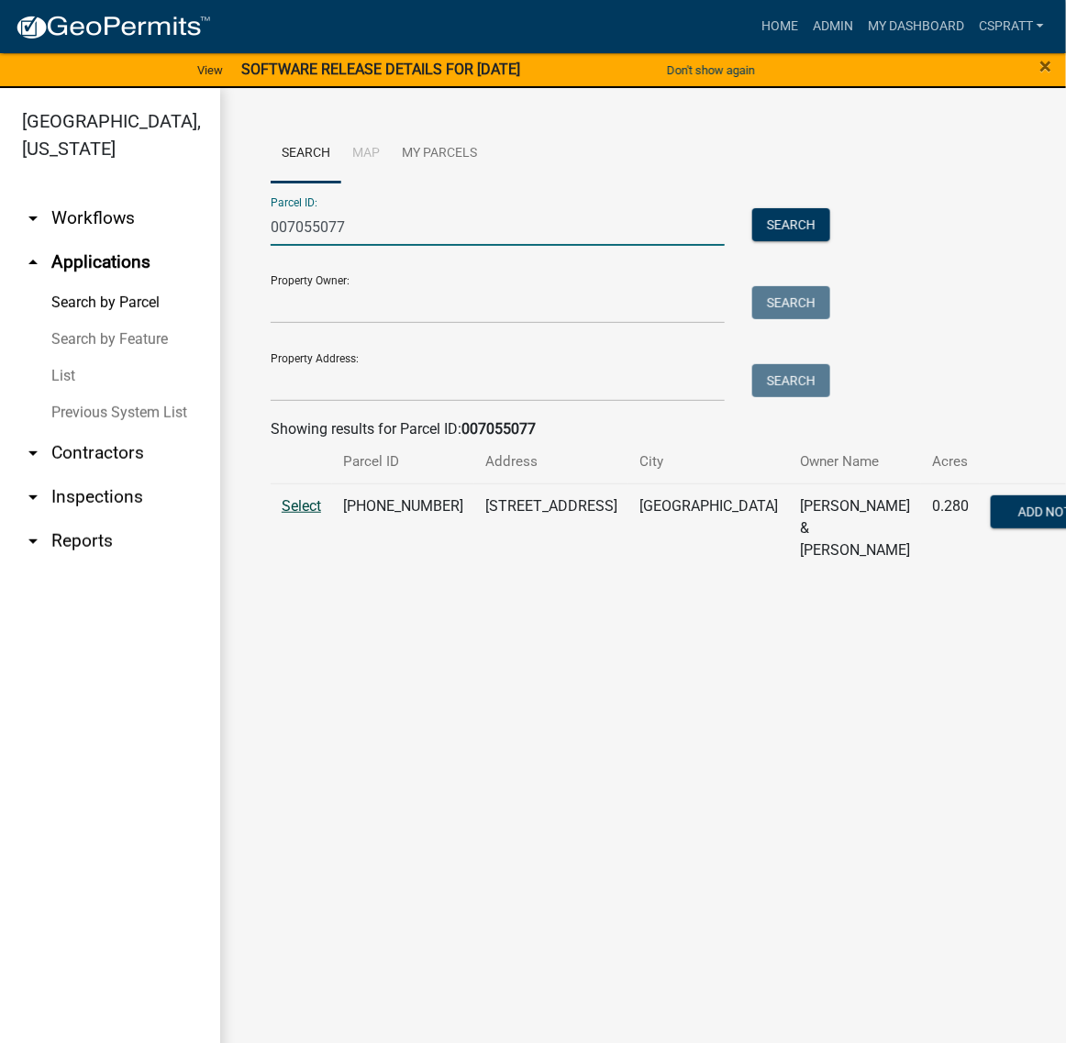
type input "007055077"
click at [308, 515] on span "Select" at bounding box center [301, 505] width 39 height 17
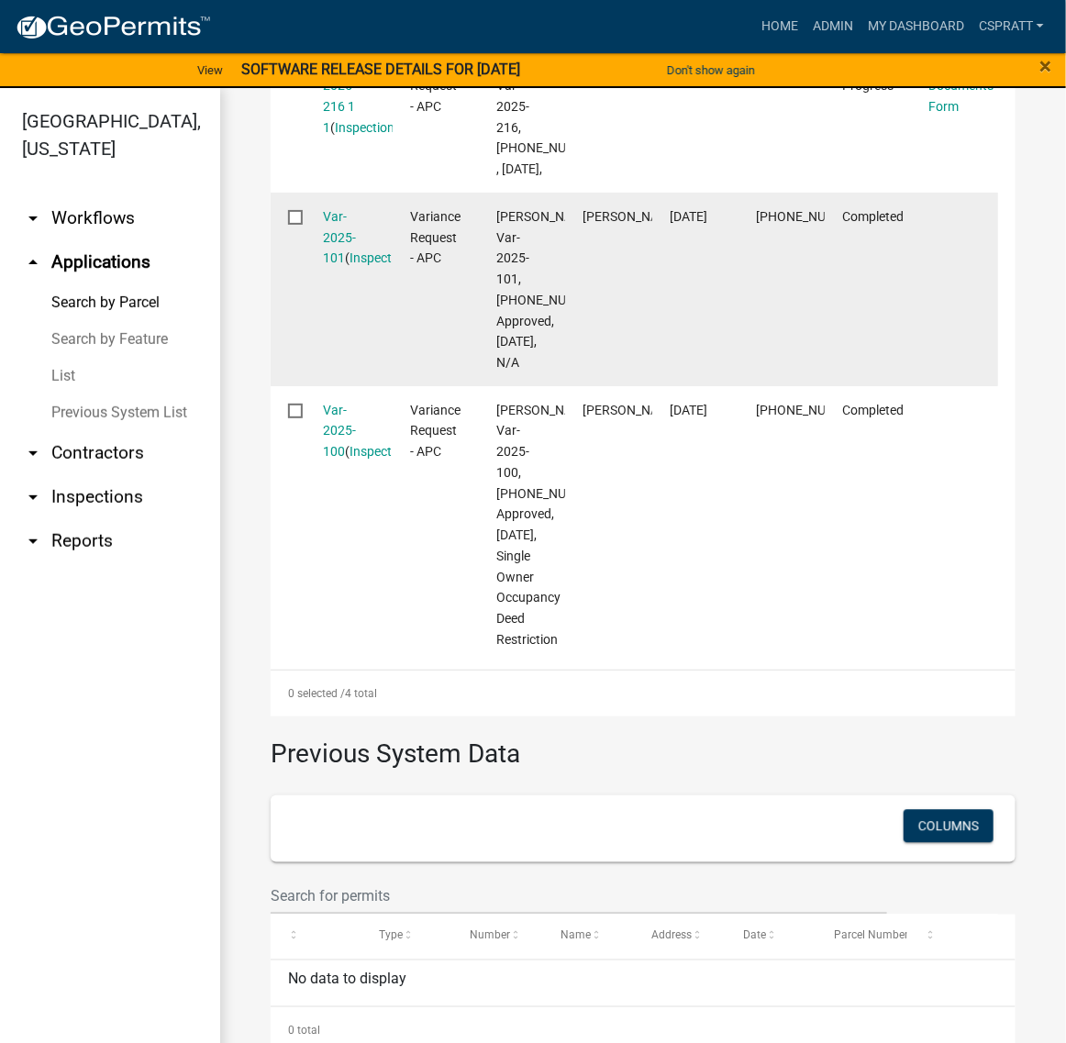
scroll to position [917, 0]
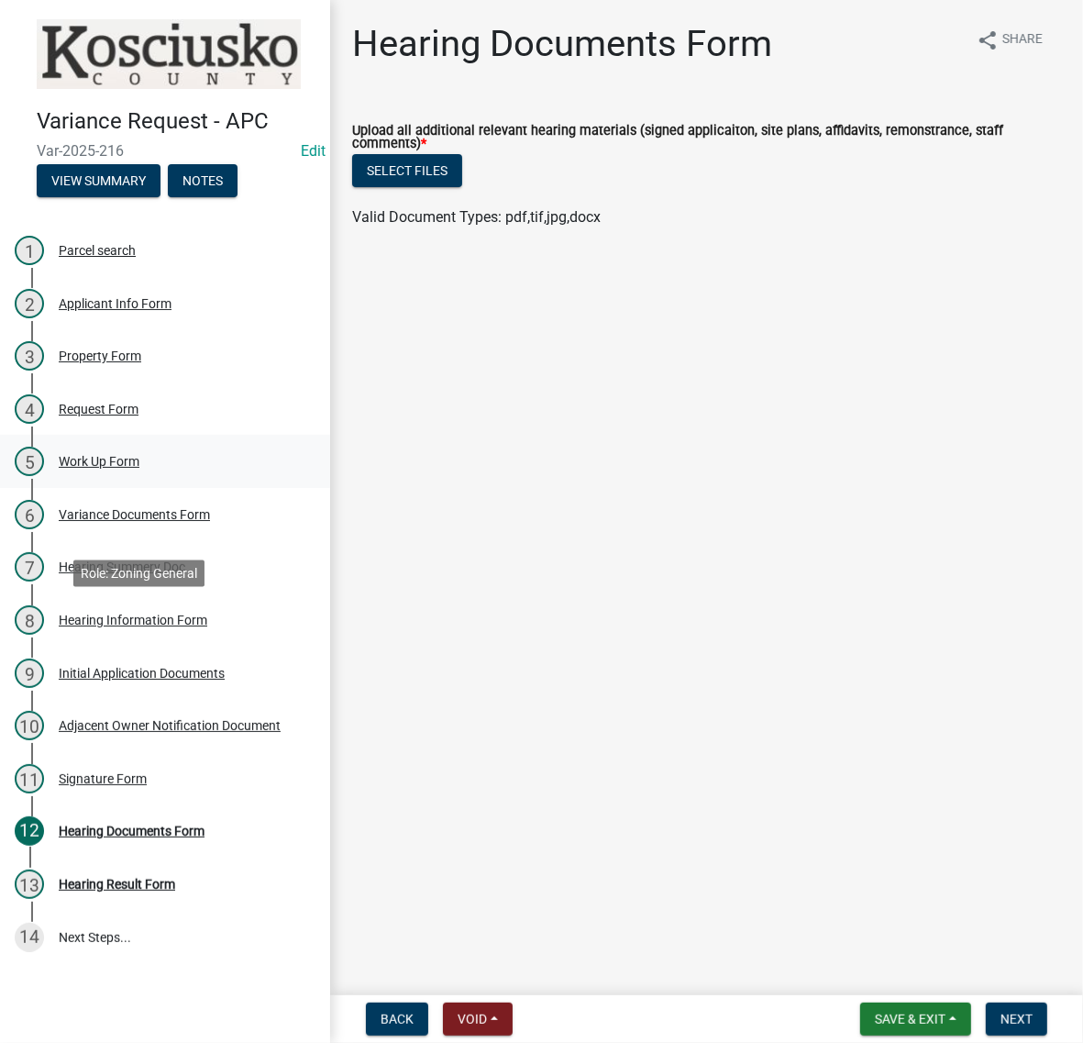
click at [98, 468] on div "Work Up Form" at bounding box center [99, 461] width 81 height 13
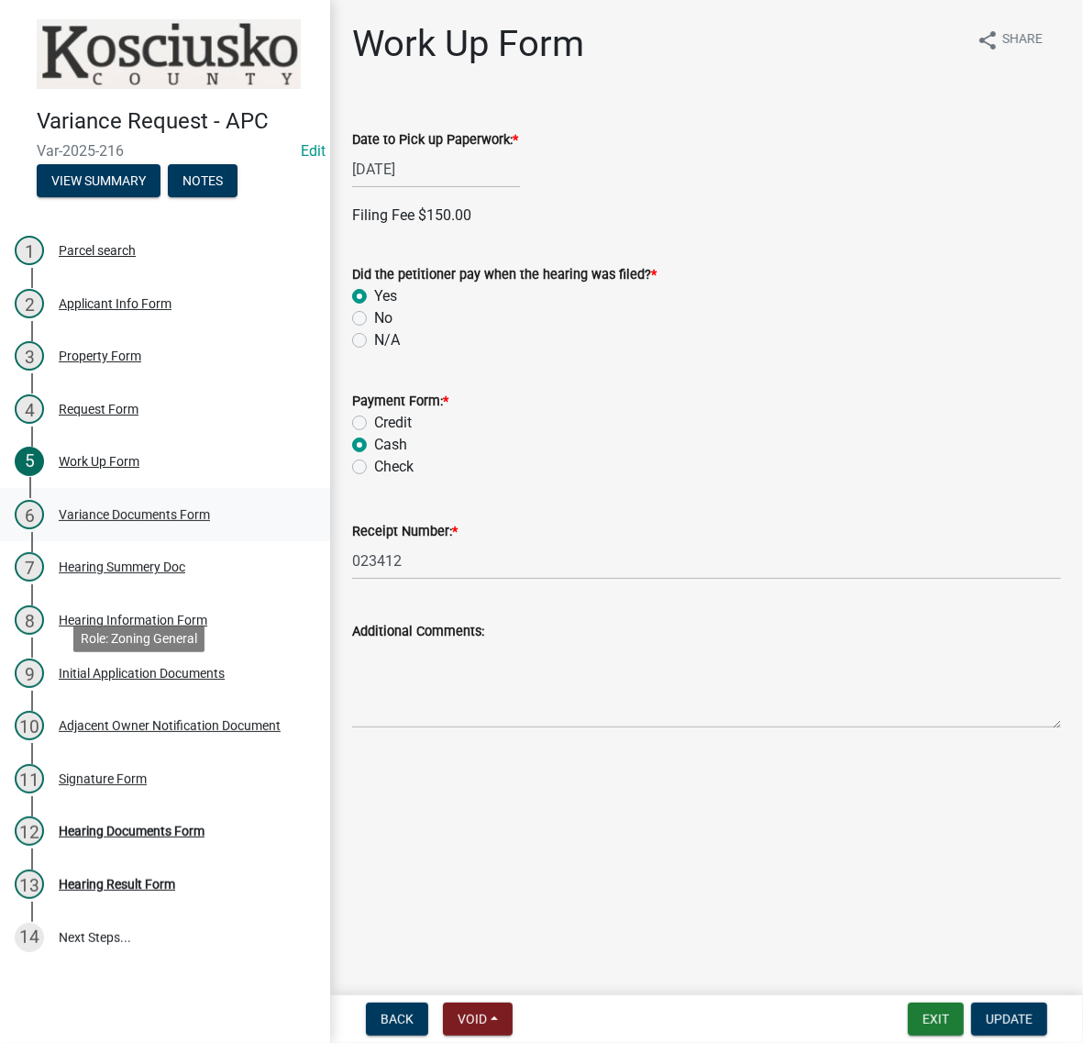
click at [142, 521] on div "Variance Documents Form" at bounding box center [134, 514] width 151 height 13
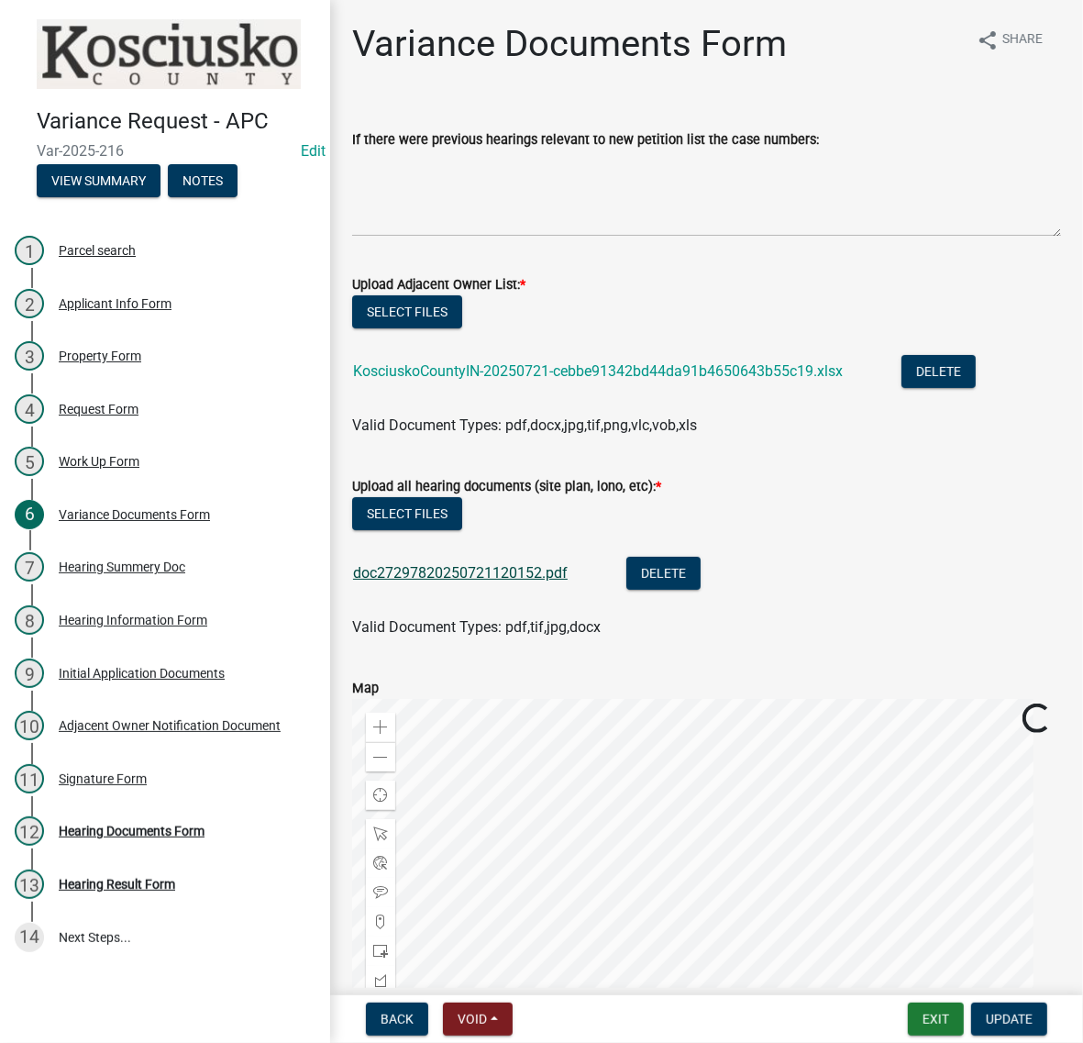
click at [528, 582] on link "doc27297820250721120152.pdf" at bounding box center [460, 572] width 215 height 17
click at [115, 424] on div "4 Request Form" at bounding box center [158, 408] width 286 height 29
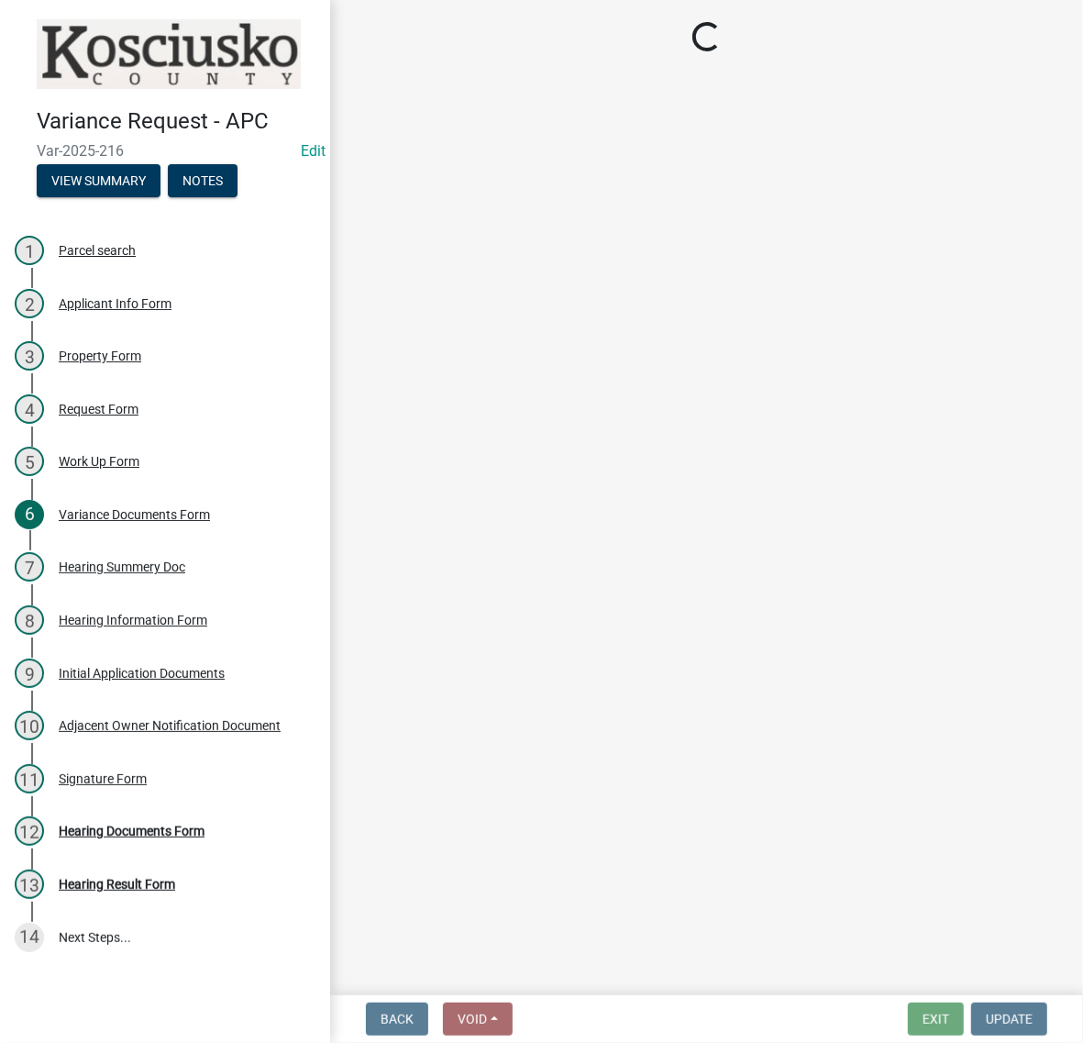
select select "77eb12f8-2a64-4a31-bfec-9b00716b2165"
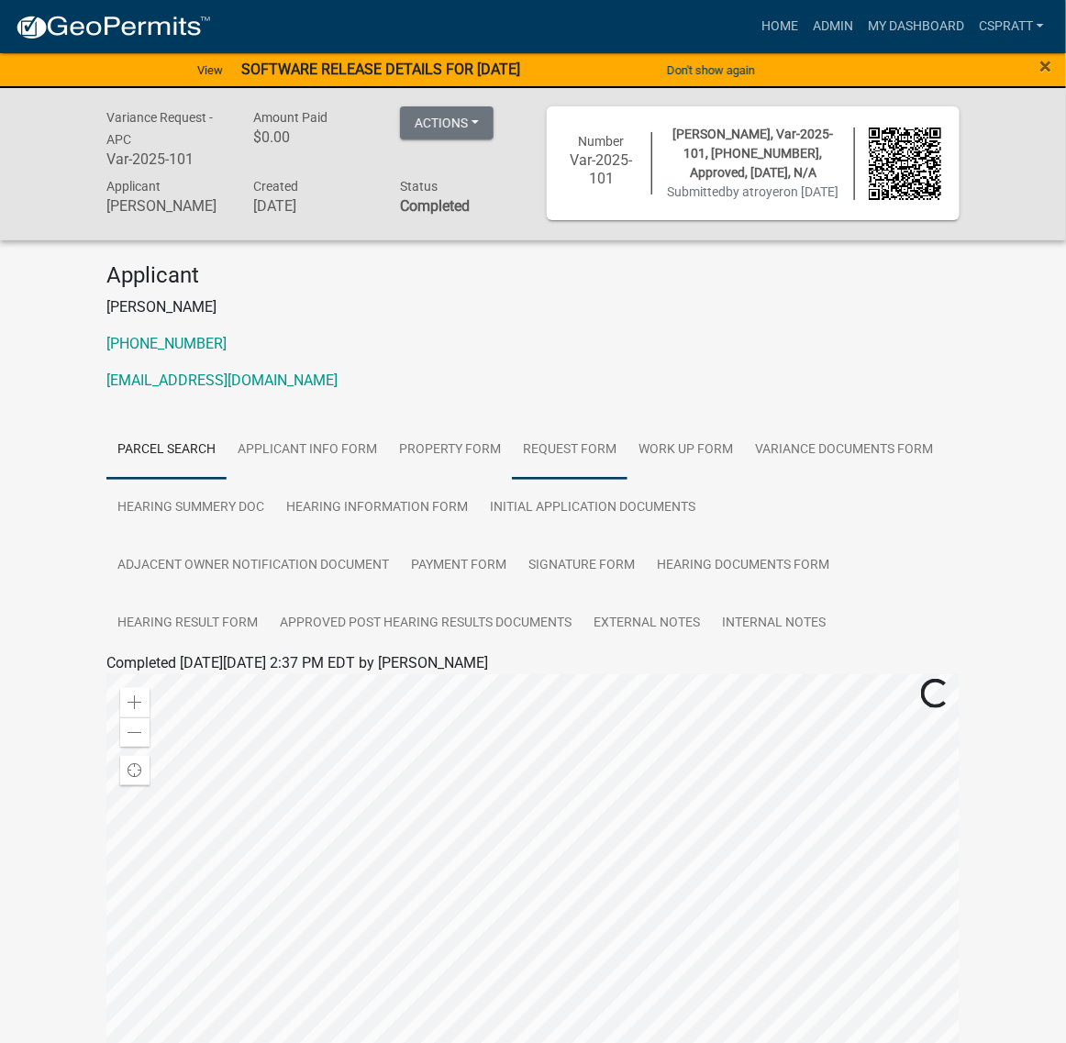
click at [627, 480] on link "Request Form" at bounding box center [570, 450] width 116 height 59
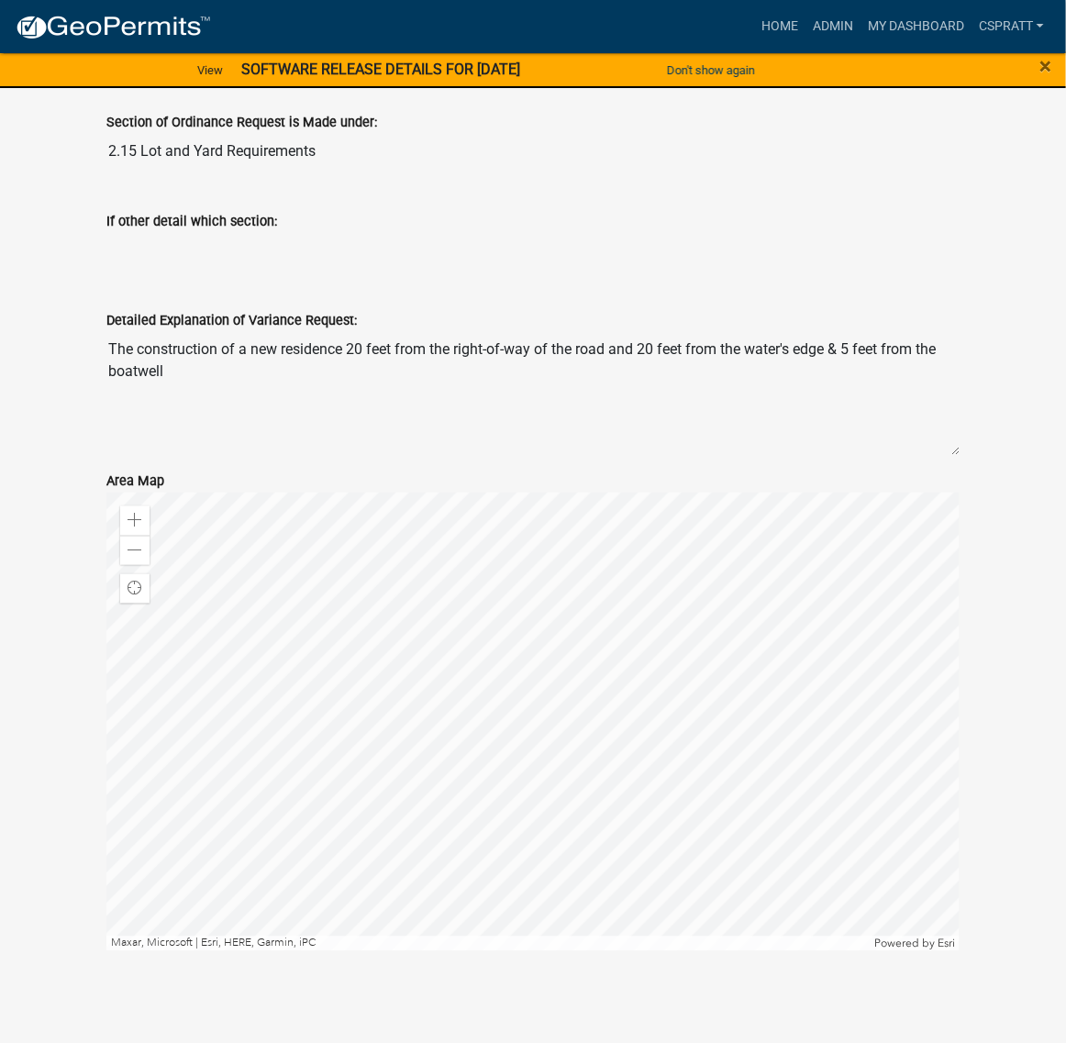
scroll to position [115, 0]
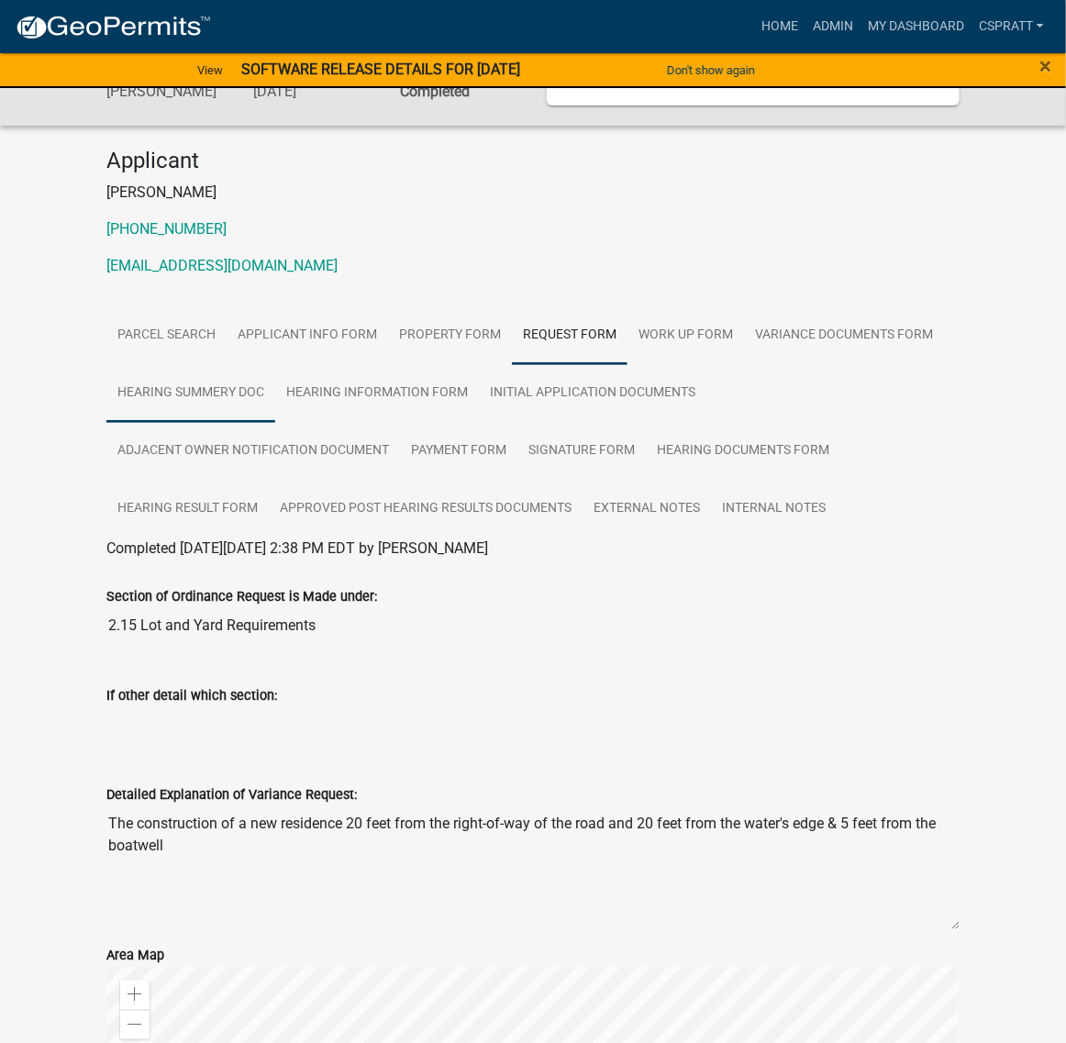
click at [275, 423] on link "Hearing Summery Doc" at bounding box center [190, 393] width 169 height 59
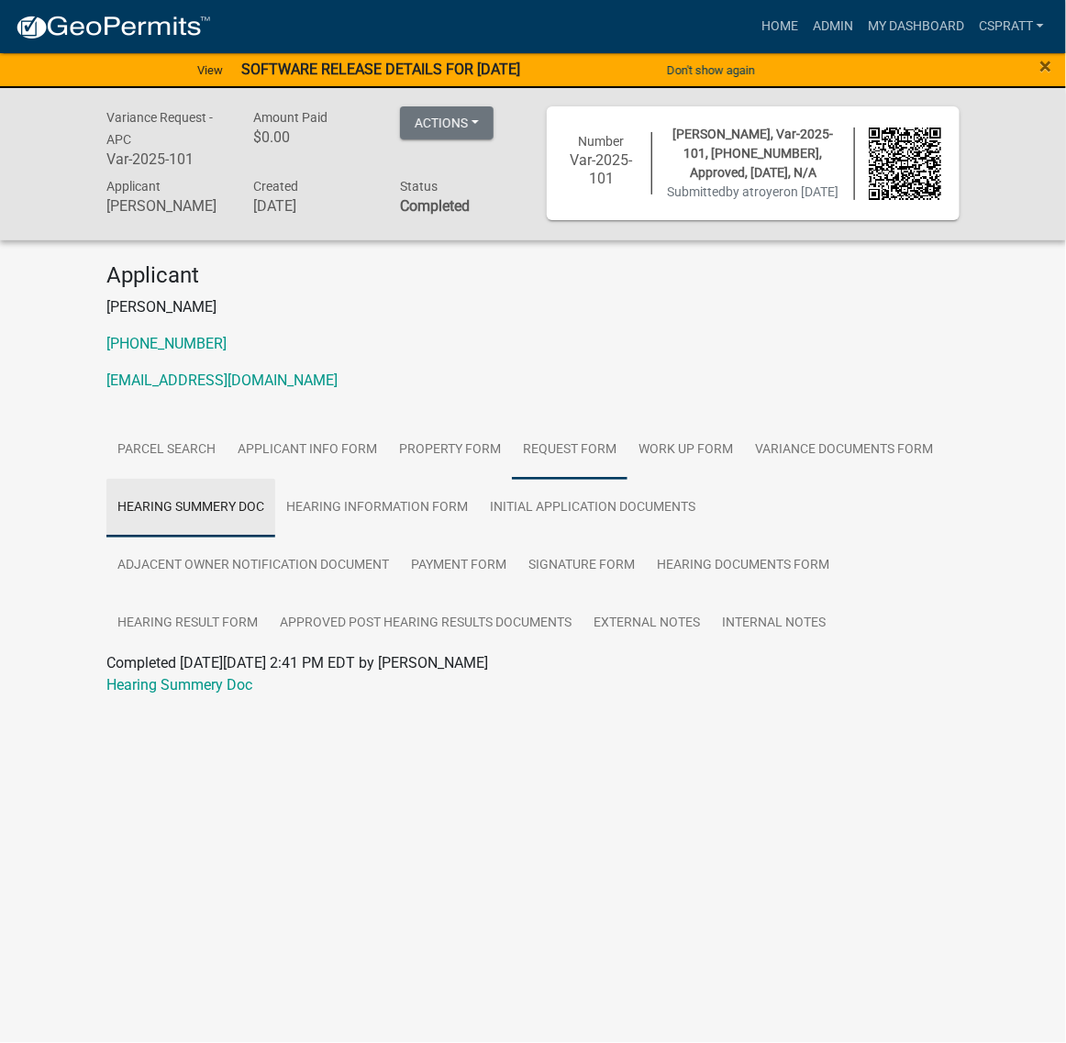
scroll to position [0, 0]
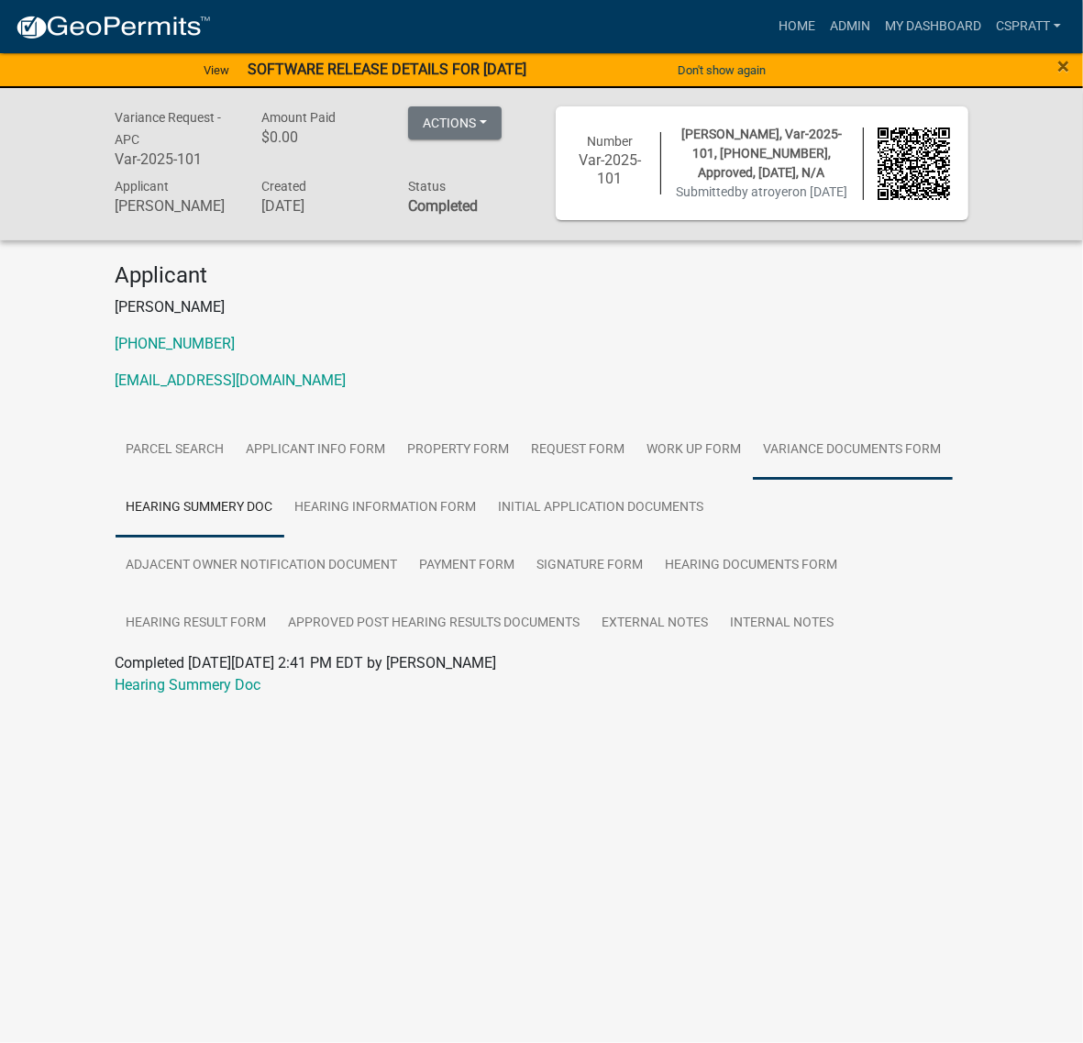
click at [753, 480] on link "Variance Documents Form" at bounding box center [853, 450] width 200 height 59
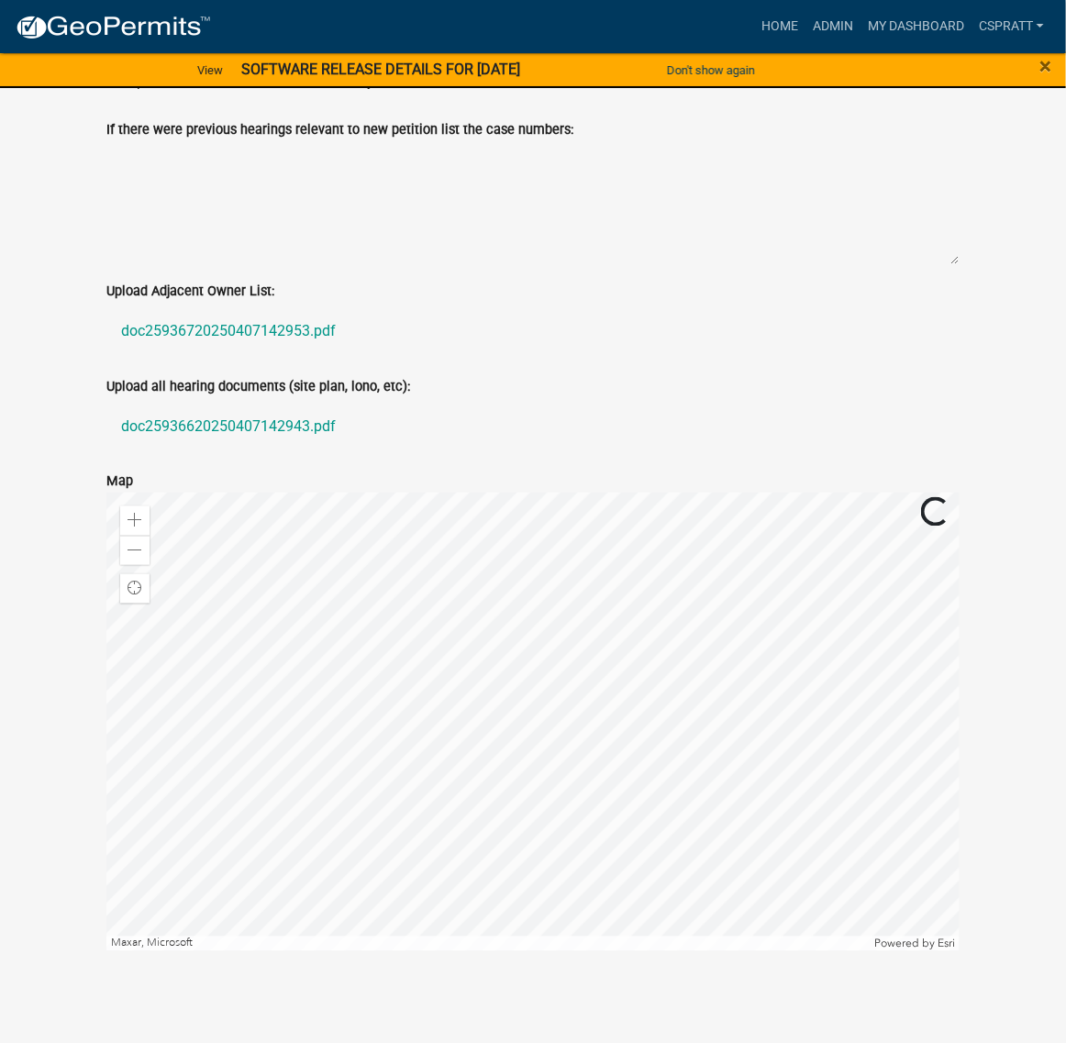
scroll to position [688, 0]
click at [316, 449] on link "doc25936620250407142943.pdf" at bounding box center [532, 427] width 853 height 44
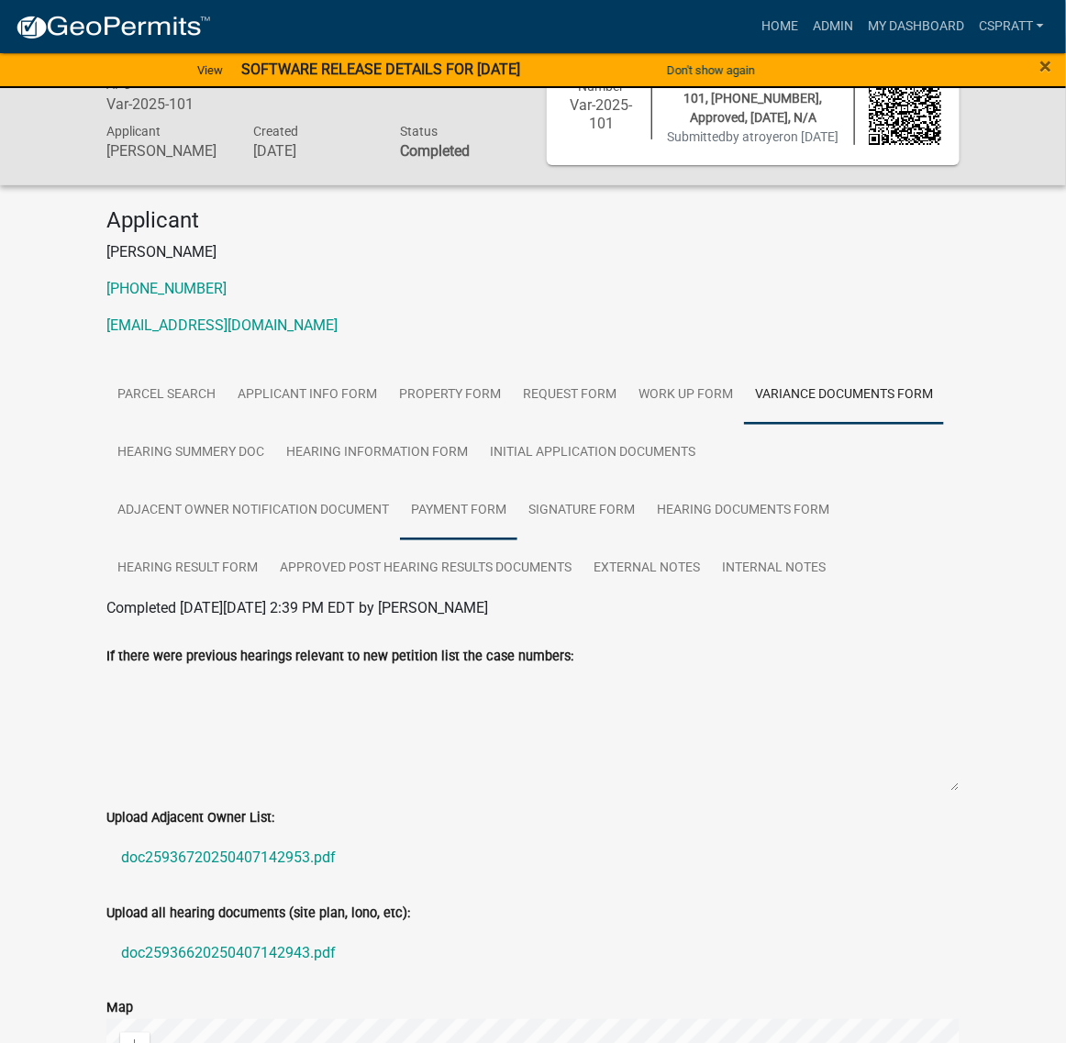
scroll to position [0, 0]
